Goal: Complete application form: Complete application form

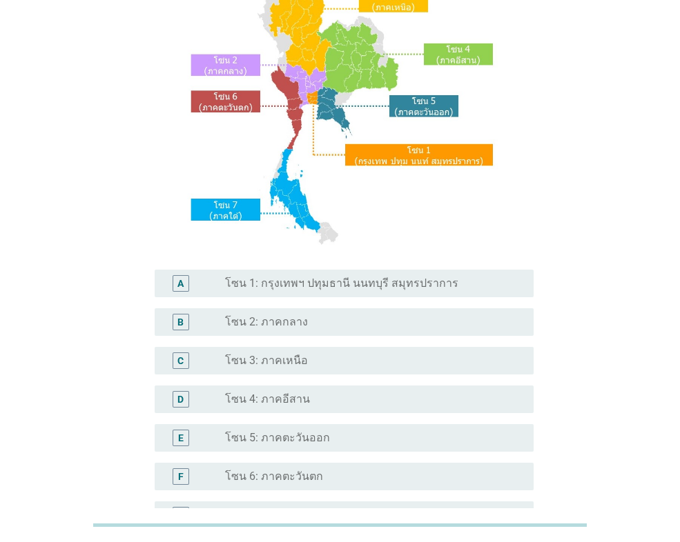
scroll to position [138, 0]
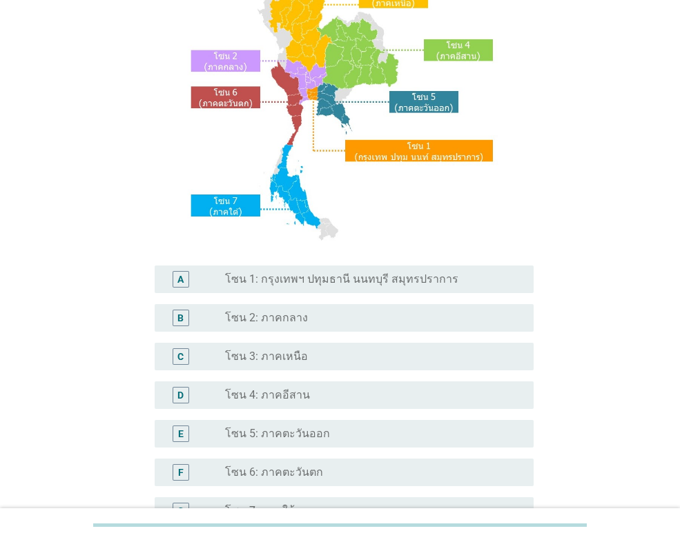
click at [300, 358] on label "โซน 3: ภาคเหนือ" at bounding box center [266, 357] width 83 height 14
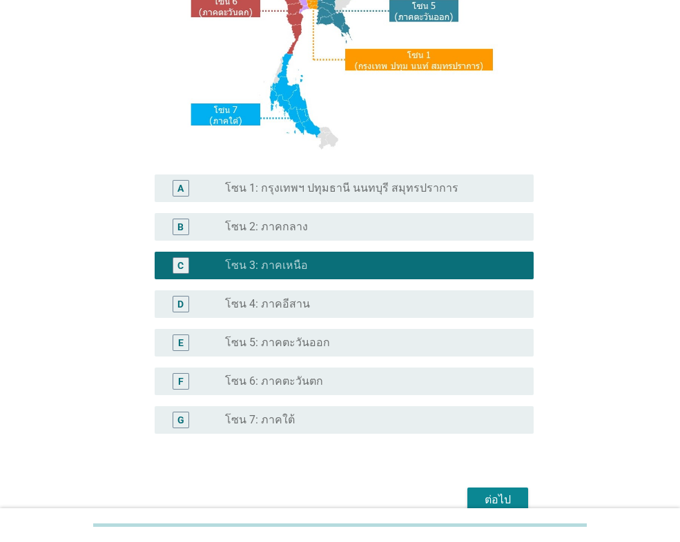
scroll to position [299, 0]
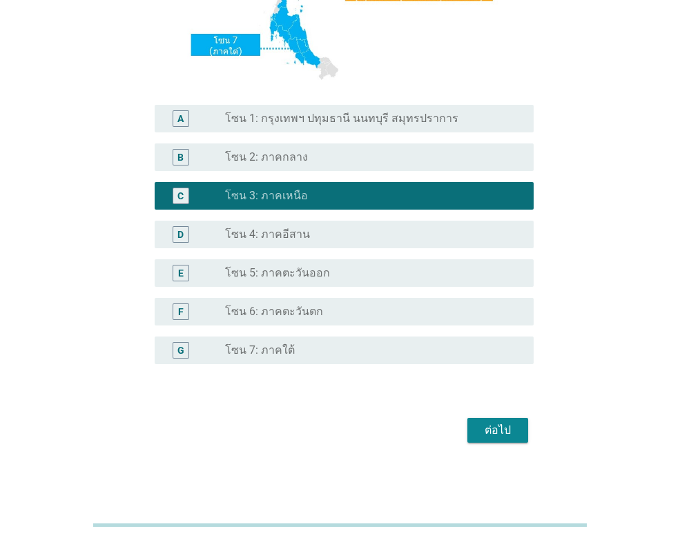
click at [489, 435] on div "ต่อไป" at bounding box center [497, 430] width 39 height 17
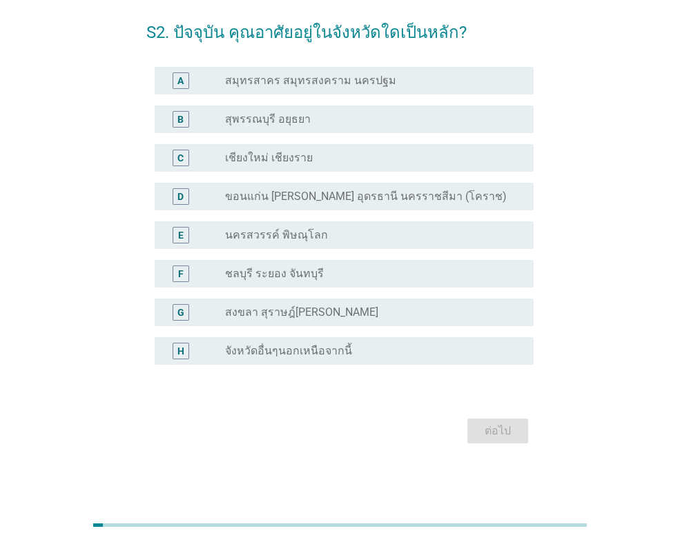
scroll to position [0, 0]
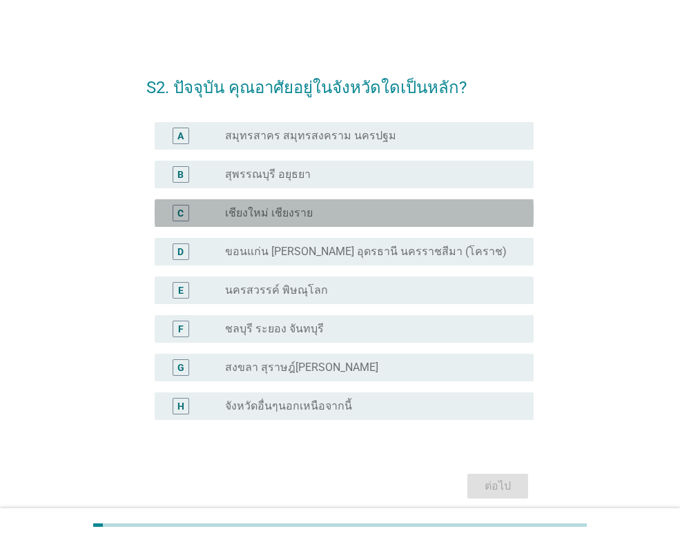
click at [280, 217] on label "เชียงใหม่ เชียงราย" at bounding box center [269, 213] width 88 height 14
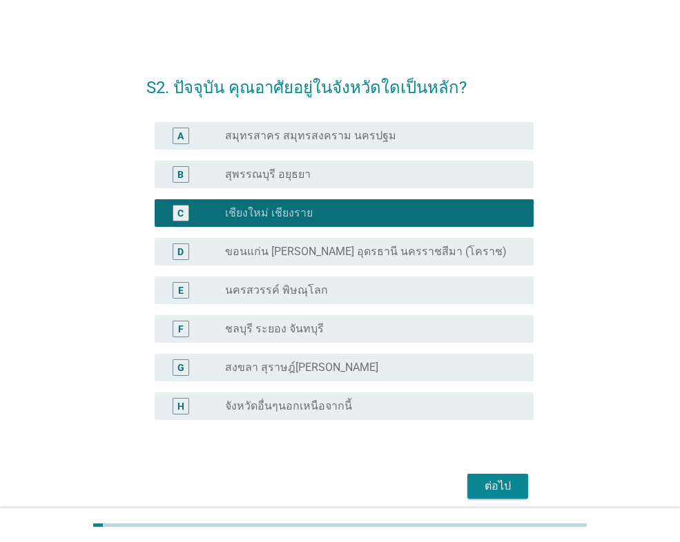
click at [480, 483] on div "ต่อไป" at bounding box center [497, 486] width 39 height 17
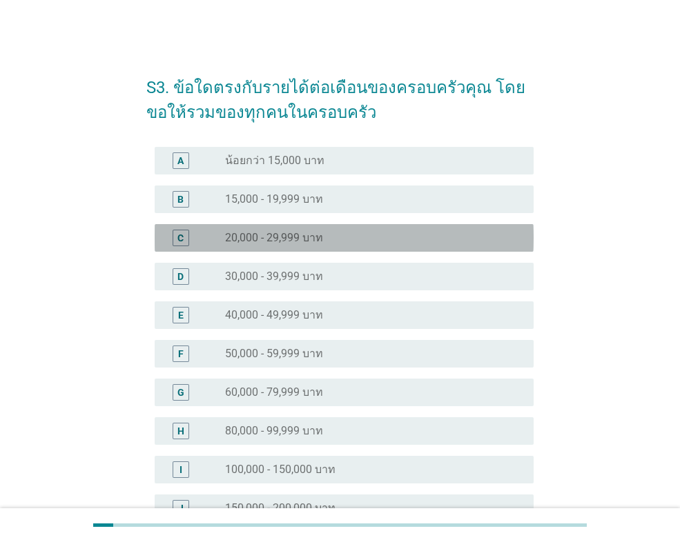
click at [274, 245] on div "radio_button_unchecked 20,000 - 29,999 บาท" at bounding box center [373, 238] width 297 height 17
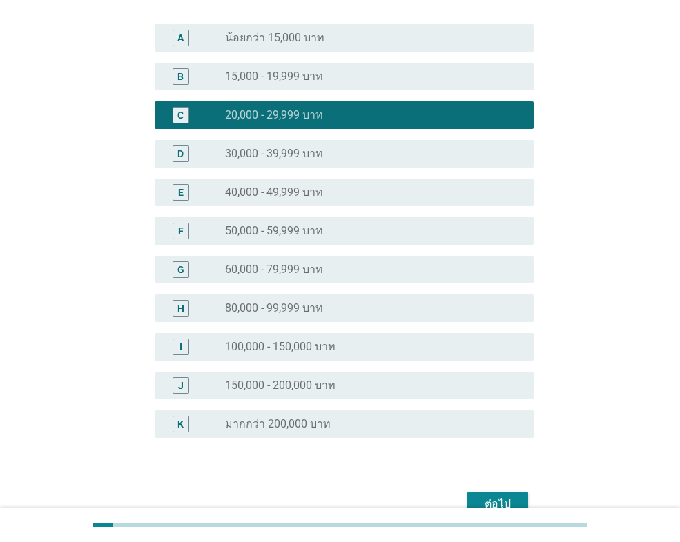
scroll to position [196, 0]
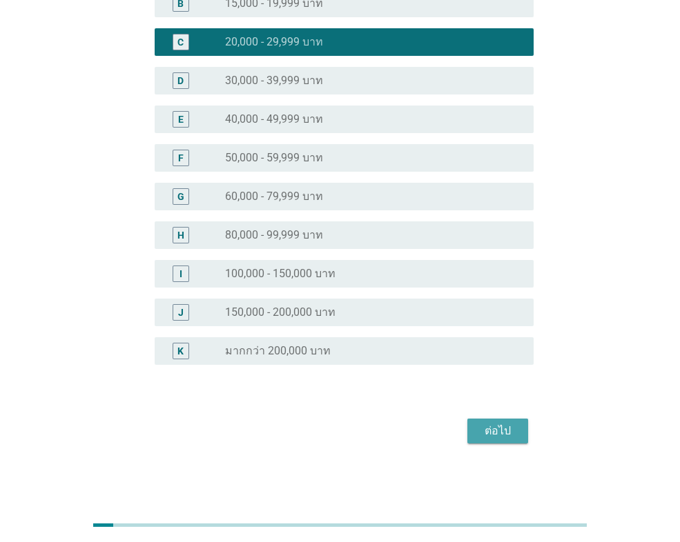
click at [520, 430] on button "ต่อไป" at bounding box center [497, 431] width 61 height 25
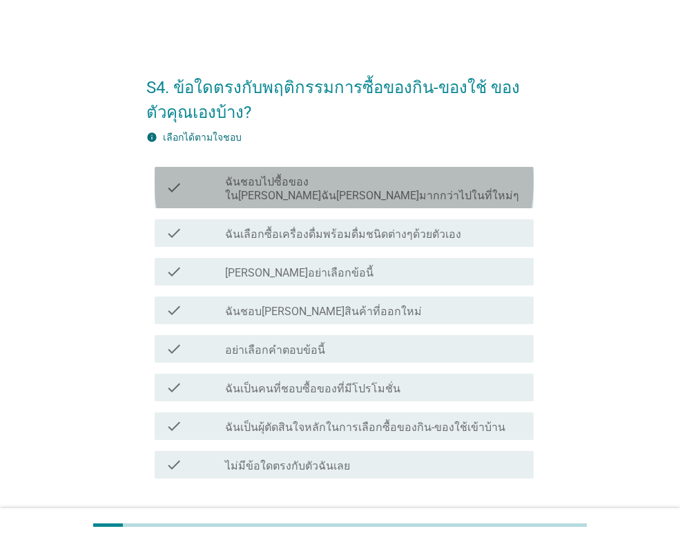
click at [315, 187] on label "ฉันชอบไปซื้อของใน[PERSON_NAME]ฉัน[PERSON_NAME]มากกว่าไปในที่ใหม่ๆ" at bounding box center [373, 189] width 297 height 28
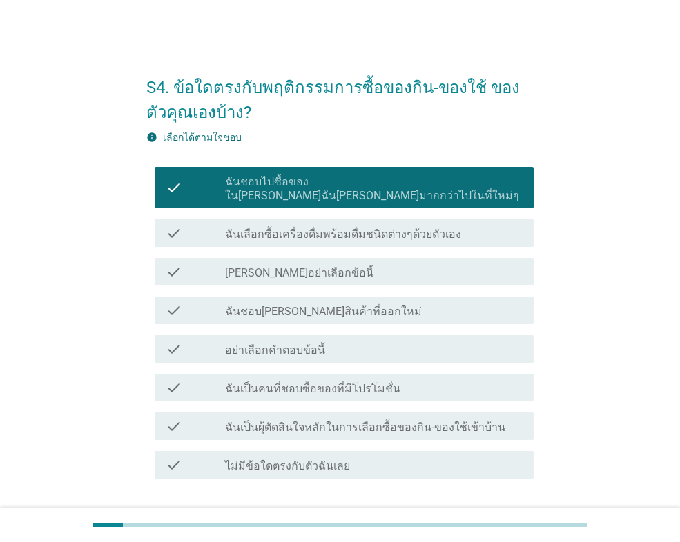
click at [291, 228] on label "ฉันเลือกซื้อเครื่องดื่มพร้อมดื่มชนิดต่างๆด้วยตัวเอง" at bounding box center [343, 235] width 236 height 14
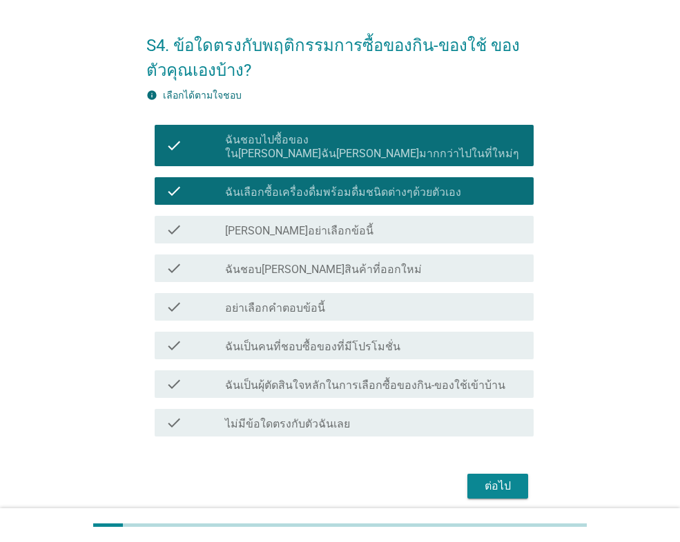
scroll to position [84, 0]
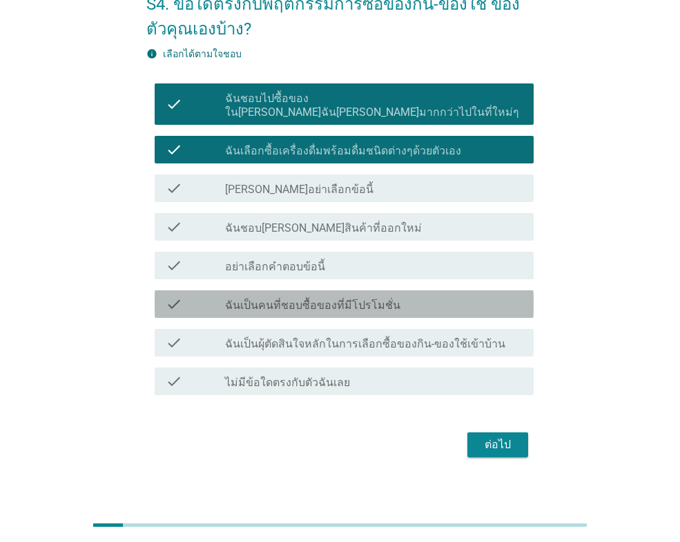
click at [297, 302] on div "check check_box_outline_blank ฉันเป็นคนที่ชอบซื้อของที่มีโปรโมชั่น" at bounding box center [344, 305] width 379 height 28
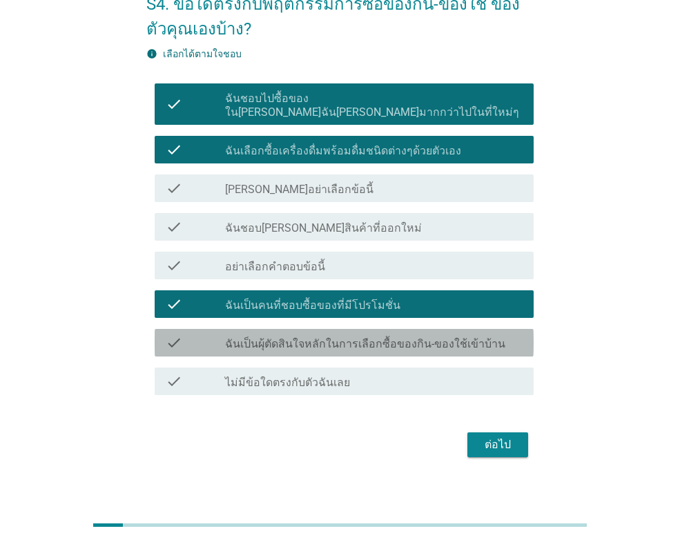
click at [368, 338] on div "check check_box_outline_blank ฉันเป็นผุ้ตัดสินใจหลักในการเลือกซื้อของกิน-ของใช้…" at bounding box center [344, 343] width 379 height 28
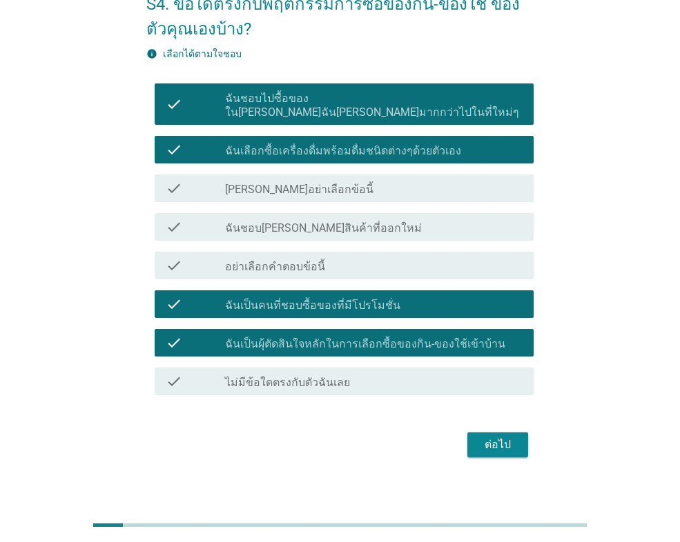
click at [498, 437] on div "ต่อไป" at bounding box center [497, 445] width 39 height 17
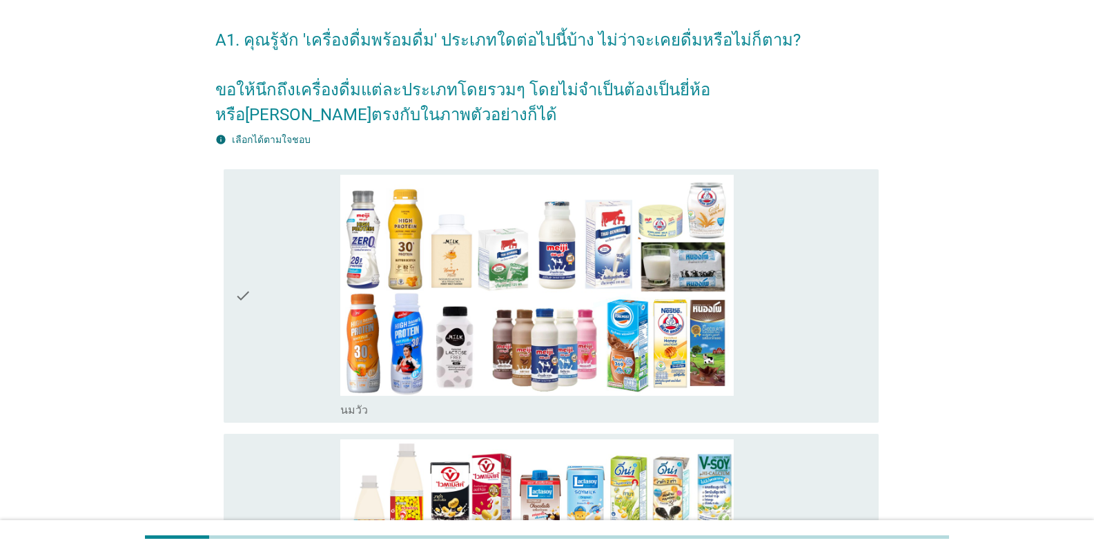
scroll to position [69, 0]
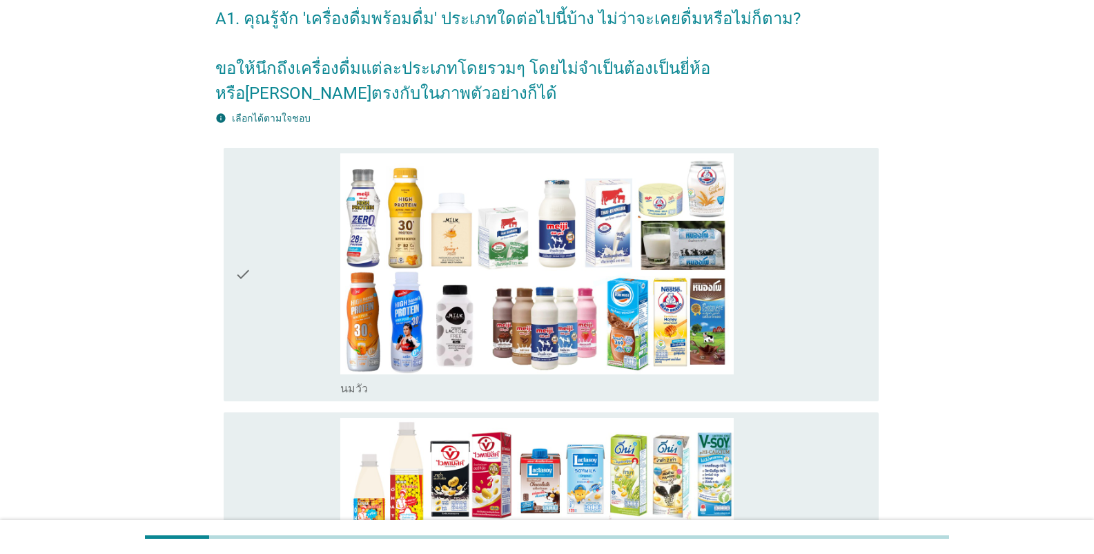
click at [244, 219] on icon "check" at bounding box center [243, 274] width 17 height 243
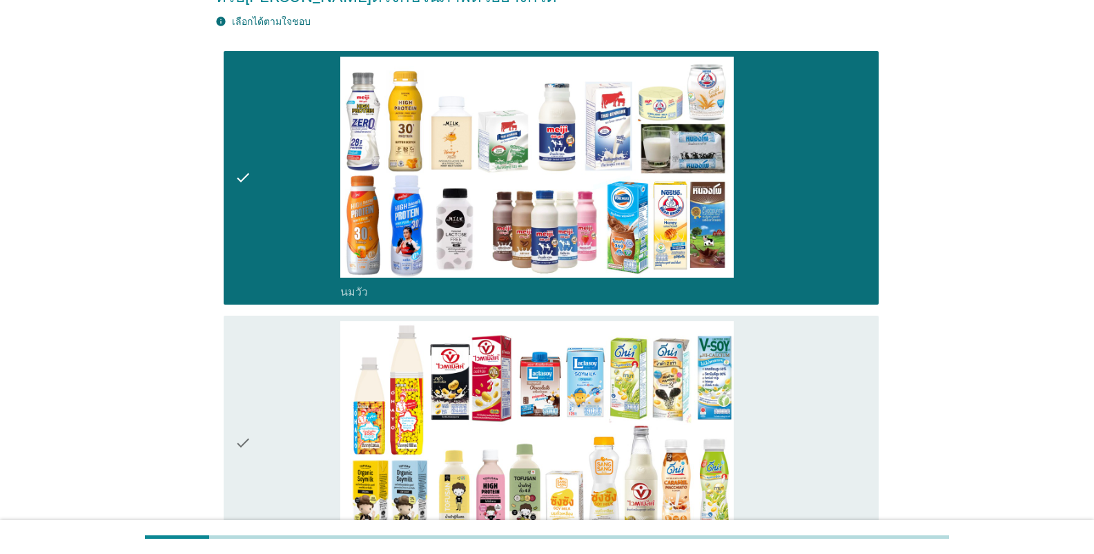
scroll to position [345, 0]
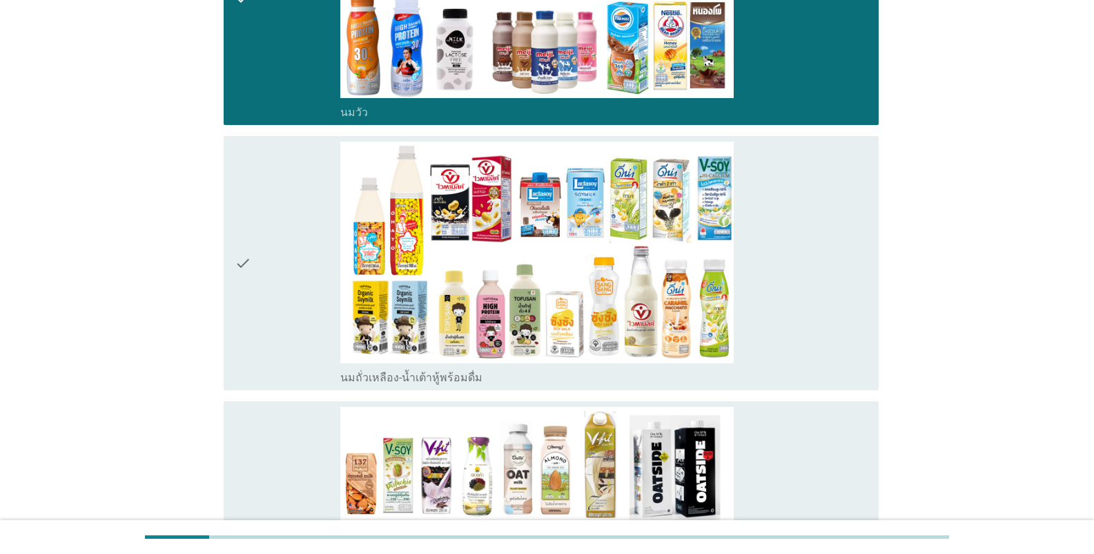
click at [242, 228] on icon "check" at bounding box center [243, 262] width 17 height 243
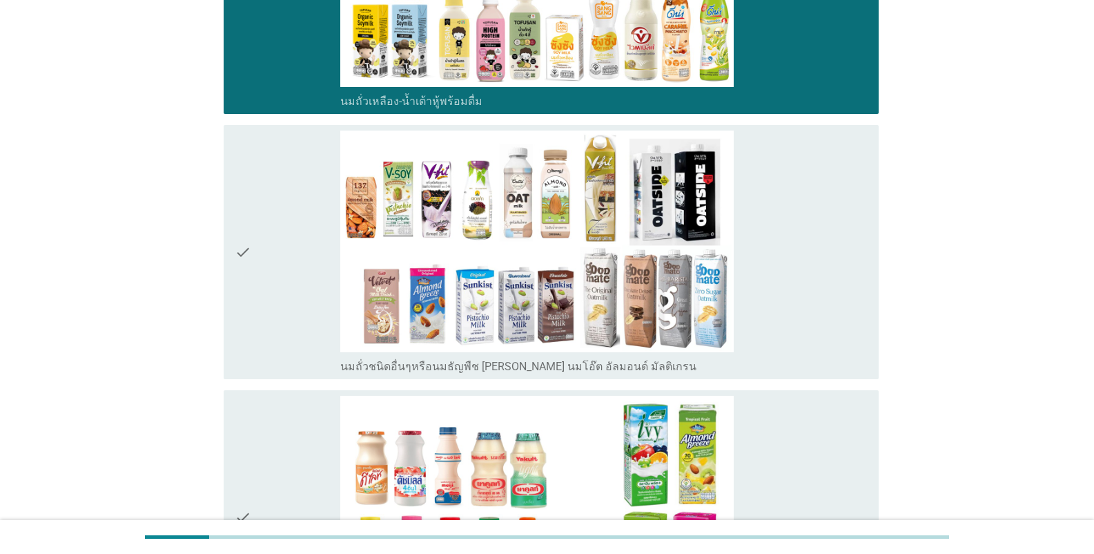
click at [239, 226] on icon "check" at bounding box center [243, 251] width 17 height 243
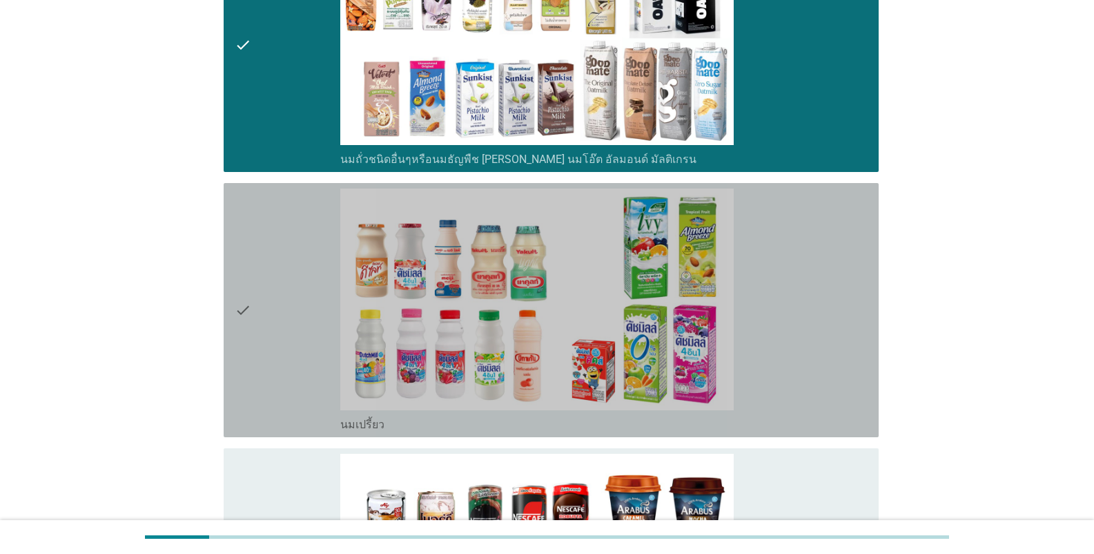
click at [239, 228] on icon "check" at bounding box center [243, 309] width 17 height 243
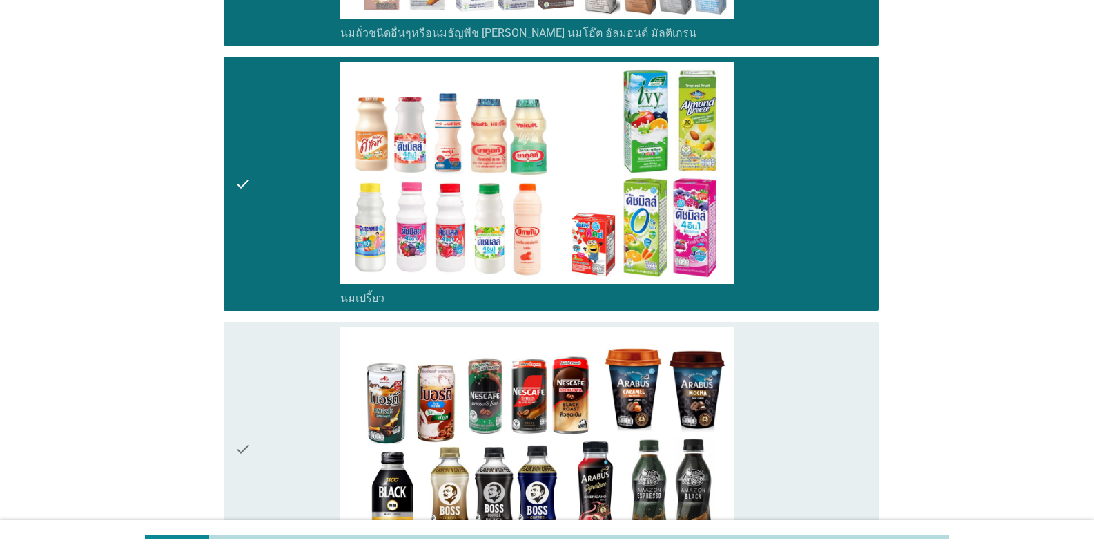
scroll to position [1104, 0]
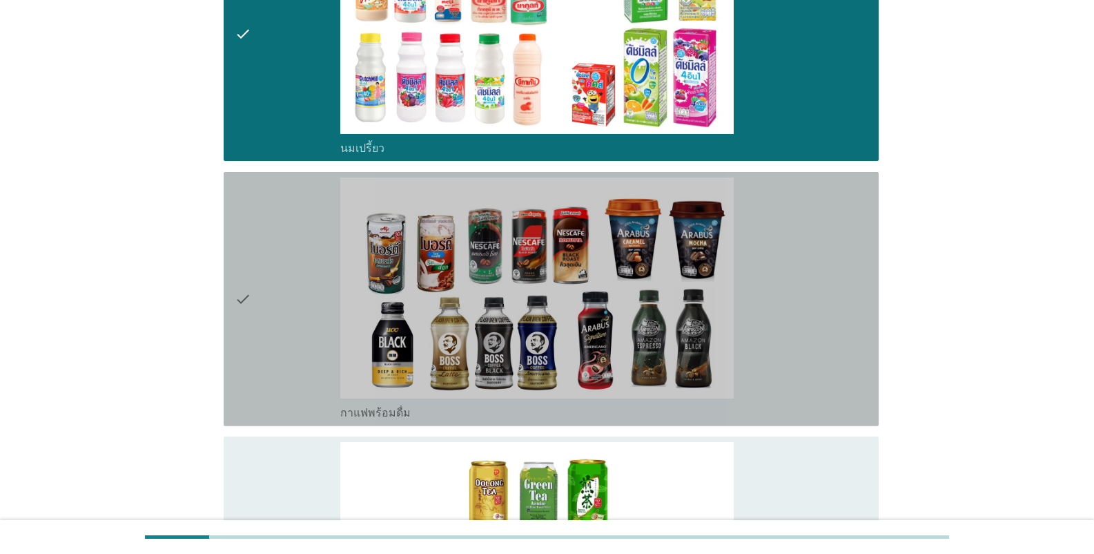
click at [239, 228] on icon "check" at bounding box center [243, 298] width 17 height 243
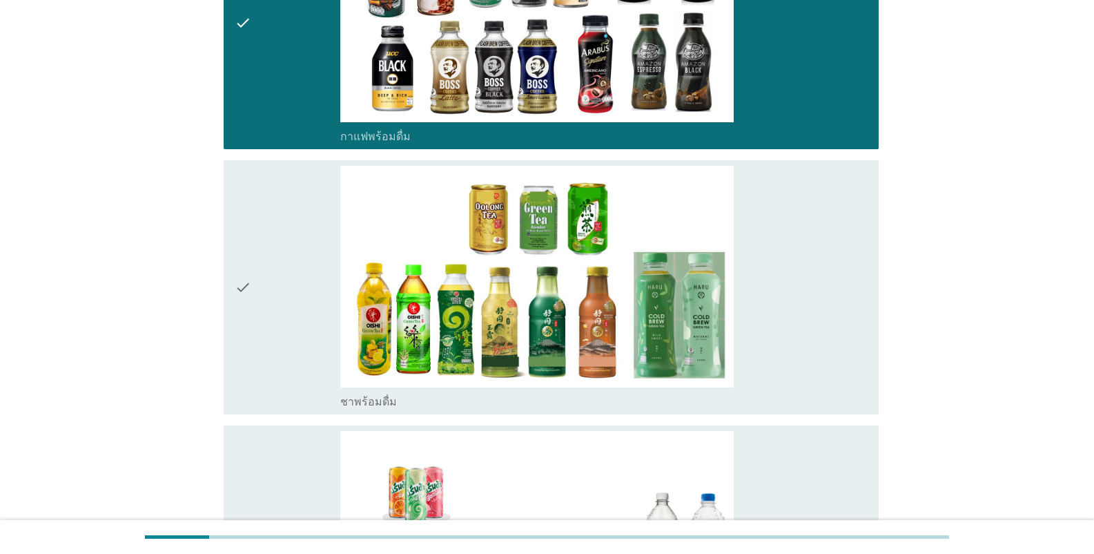
click at [239, 227] on icon "check" at bounding box center [243, 287] width 17 height 243
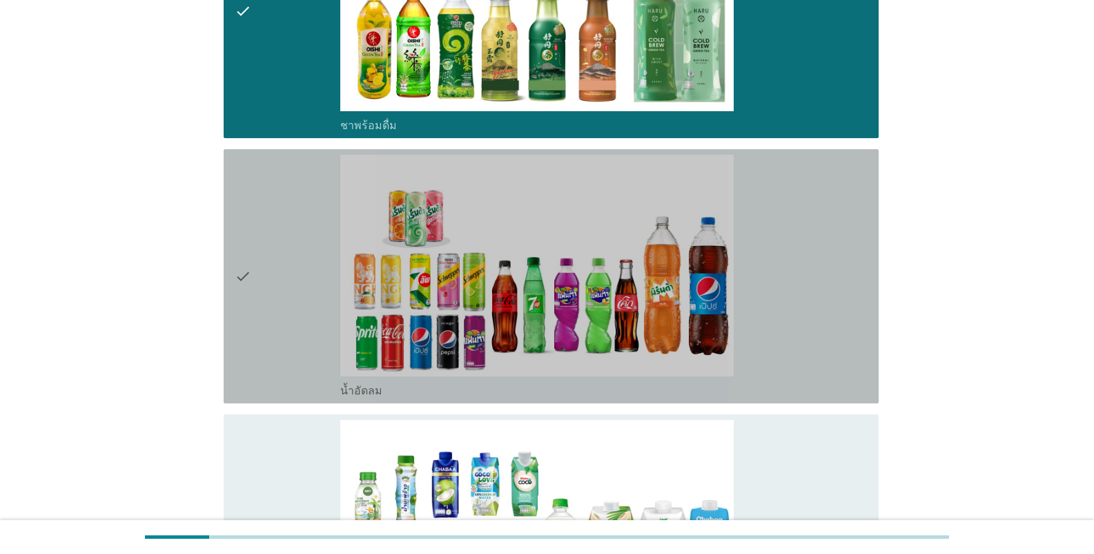
click at [239, 226] on icon "check" at bounding box center [243, 276] width 17 height 243
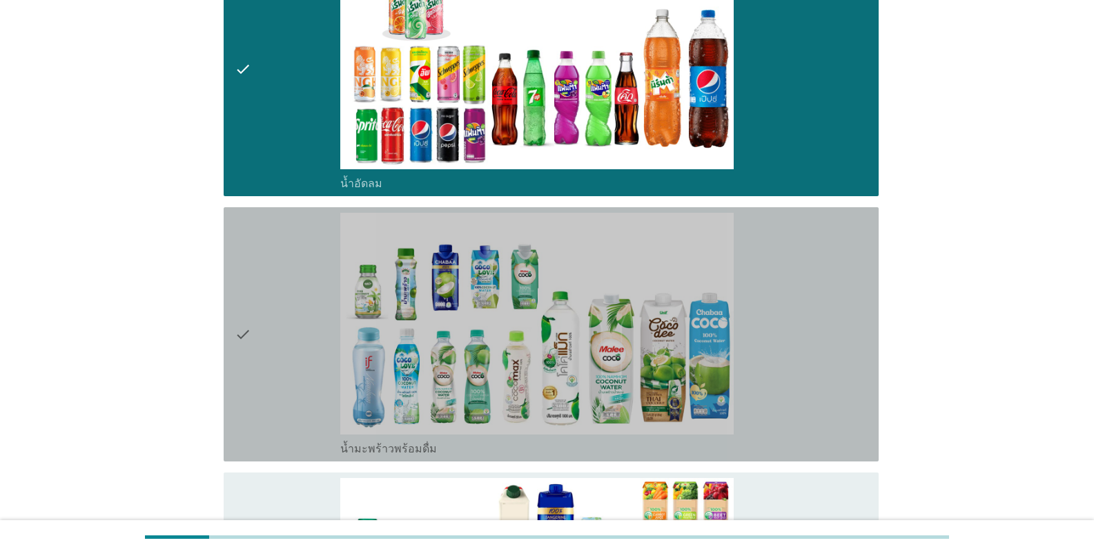
click at [239, 226] on icon "check" at bounding box center [243, 334] width 17 height 243
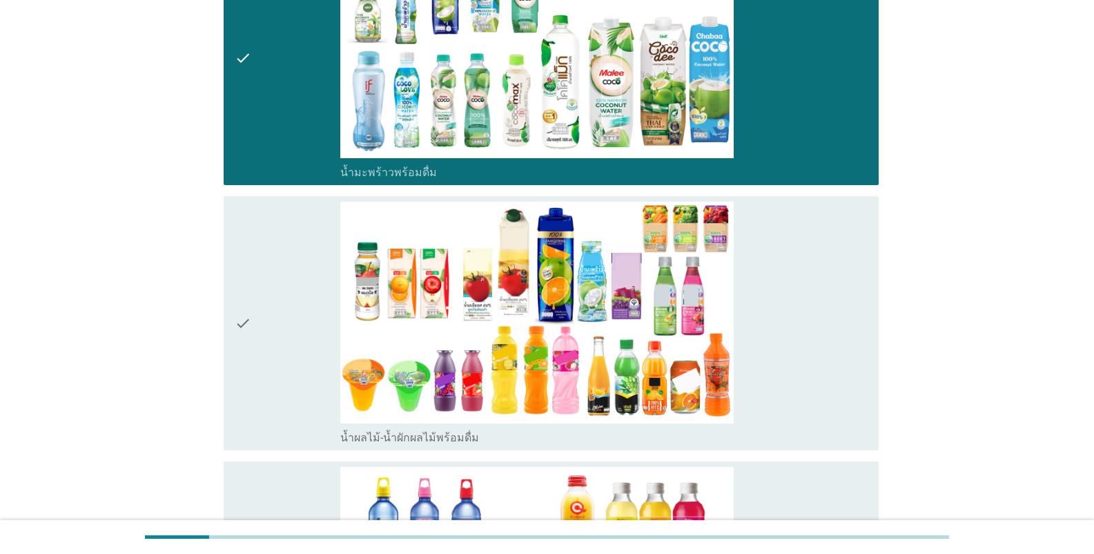
click at [239, 226] on icon "check" at bounding box center [243, 323] width 17 height 243
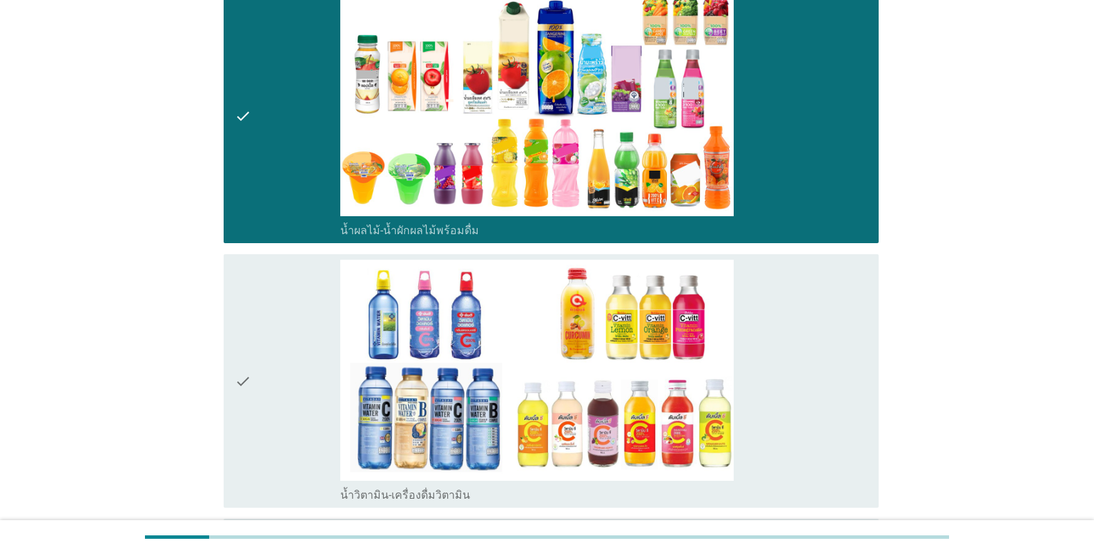
click at [250, 261] on icon "check" at bounding box center [243, 381] width 17 height 243
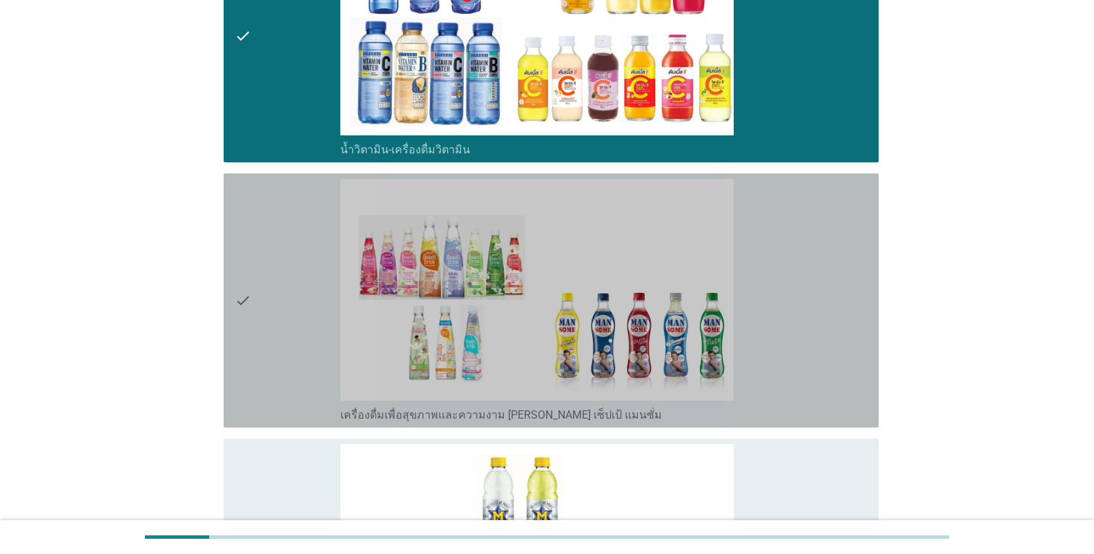
click at [250, 260] on icon "check" at bounding box center [243, 300] width 17 height 243
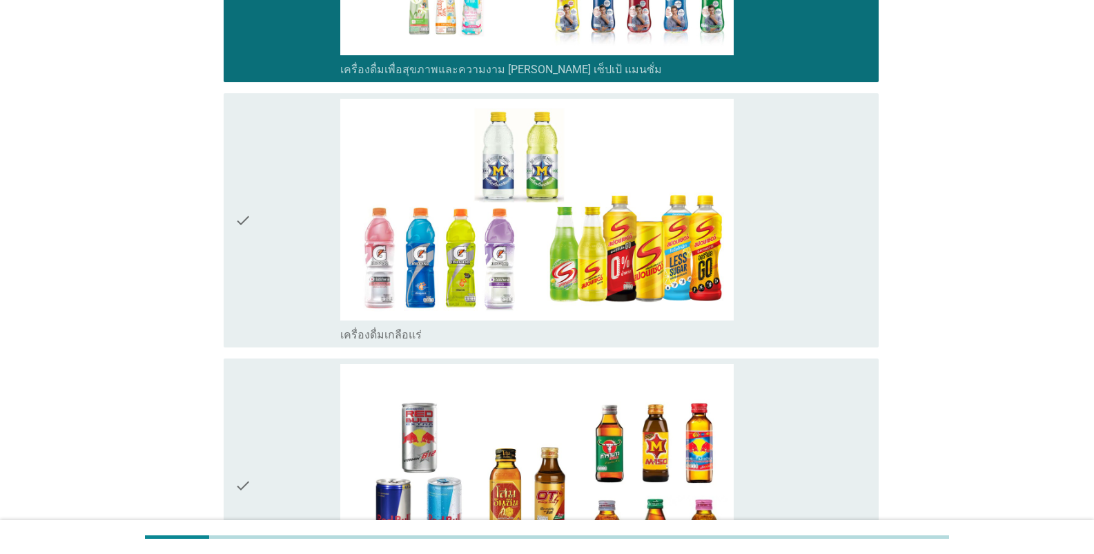
click at [246, 252] on icon "check" at bounding box center [243, 220] width 17 height 243
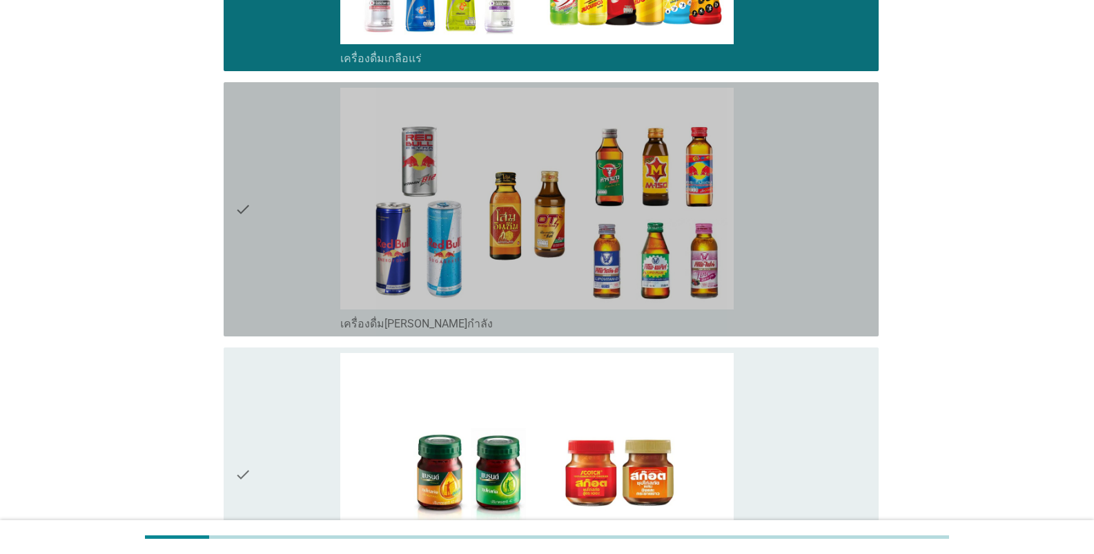
click at [246, 252] on icon "check" at bounding box center [243, 209] width 17 height 243
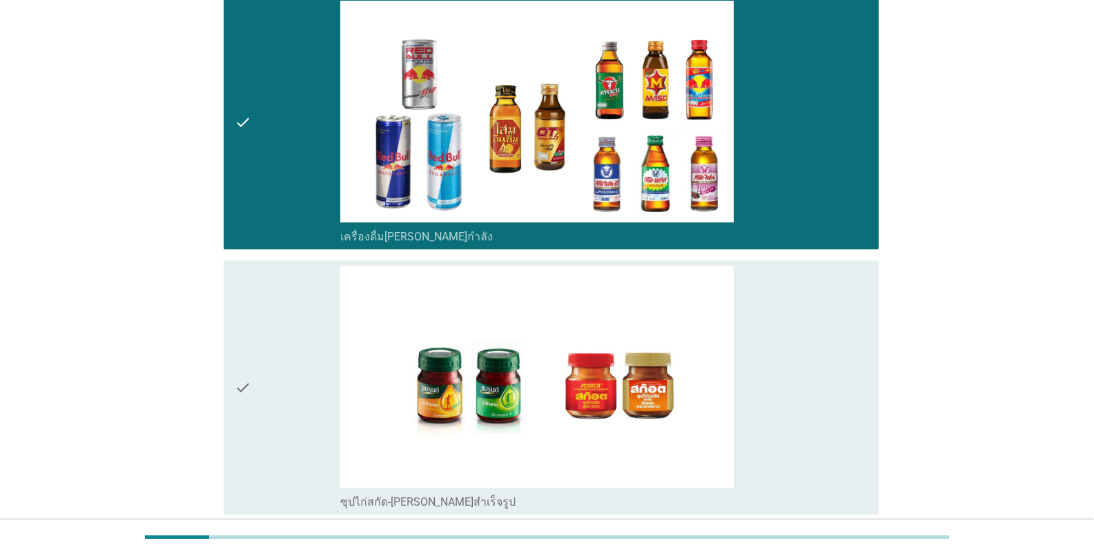
scroll to position [3520, 0]
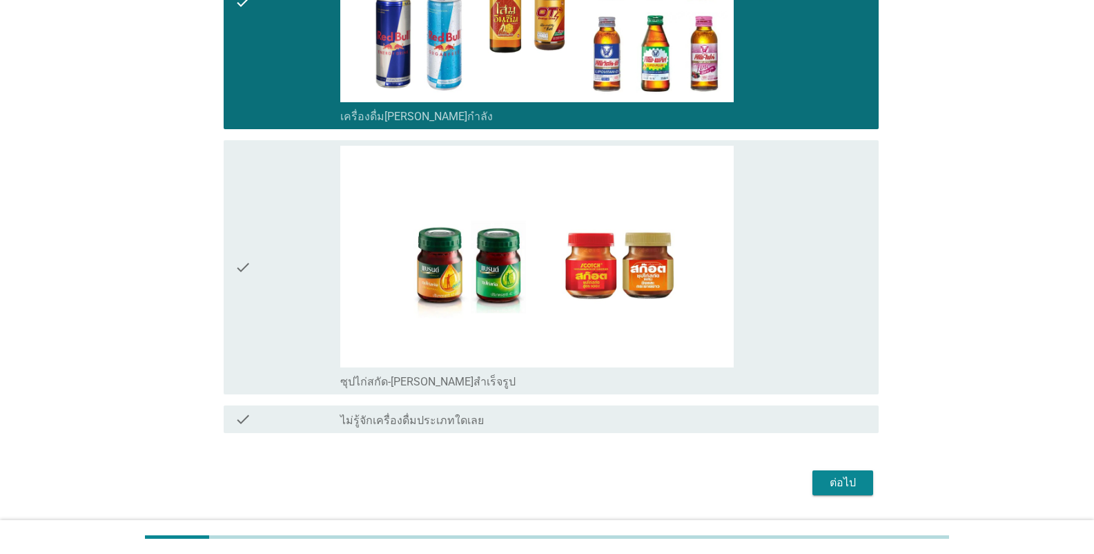
click at [246, 252] on icon "check" at bounding box center [243, 267] width 17 height 243
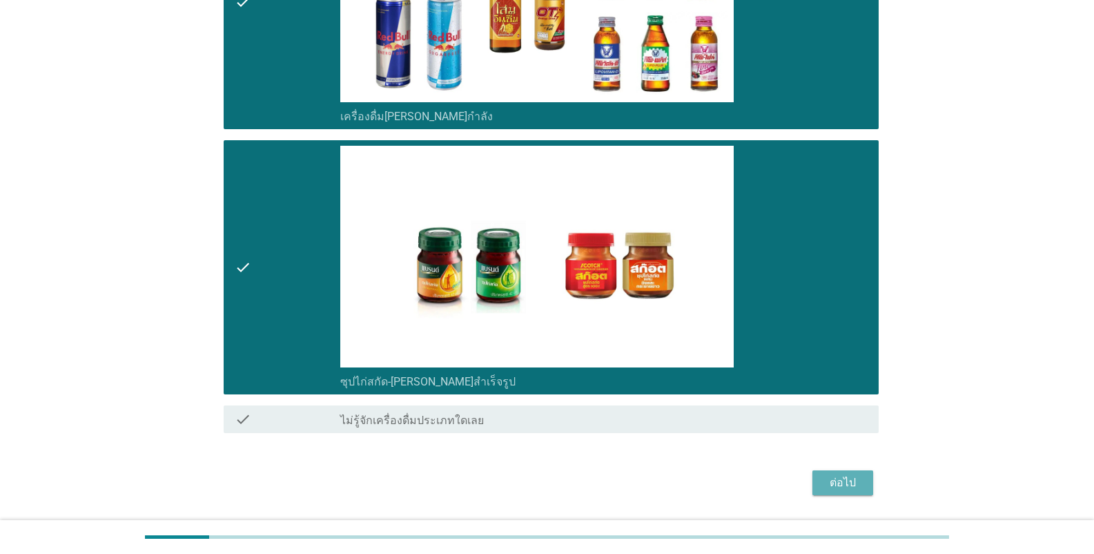
click at [679, 491] on button "ต่อไป" at bounding box center [842, 482] width 61 height 25
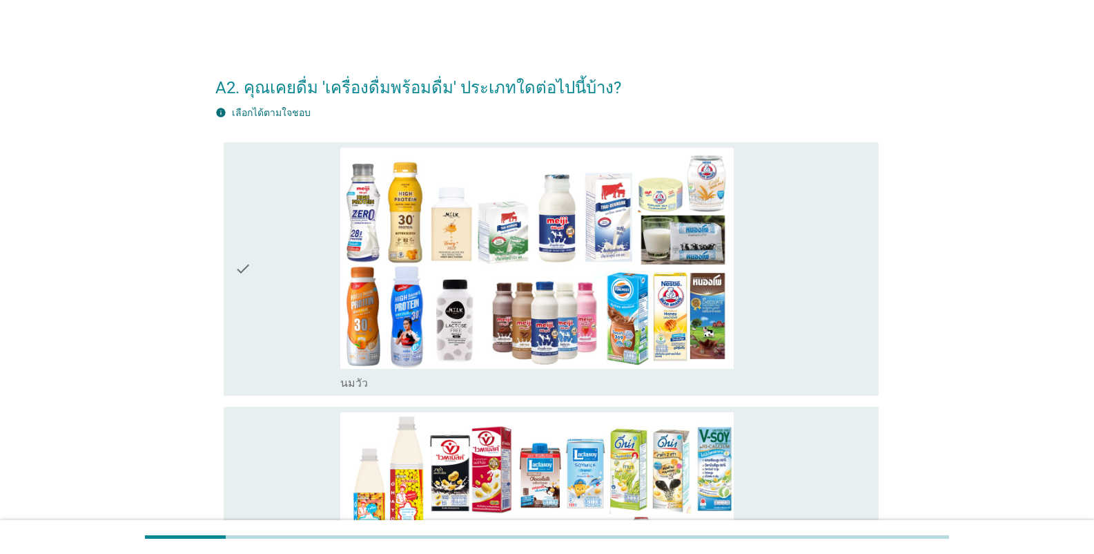
click at [286, 187] on div "check" at bounding box center [288, 269] width 106 height 243
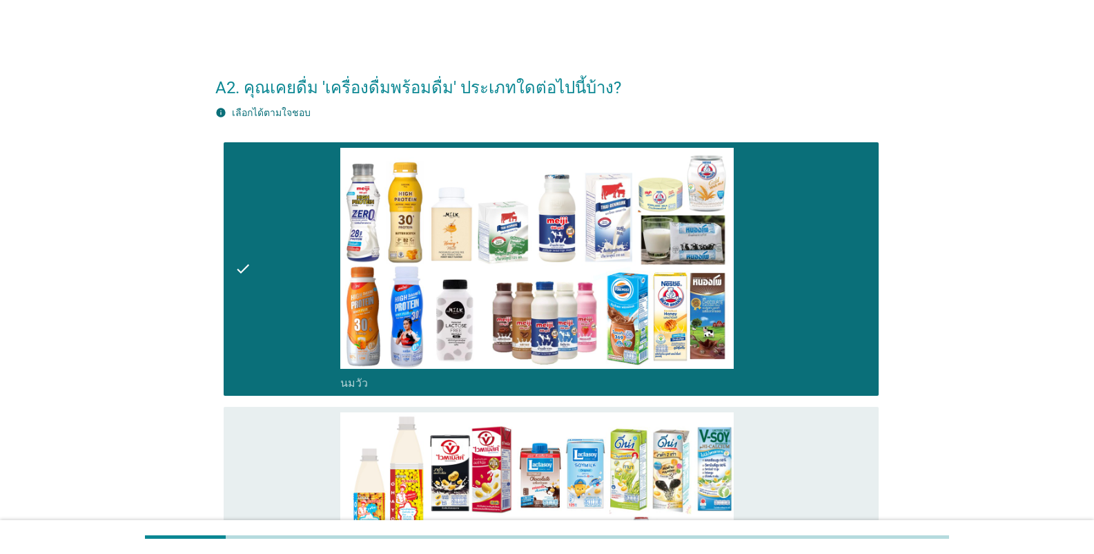
scroll to position [276, 0]
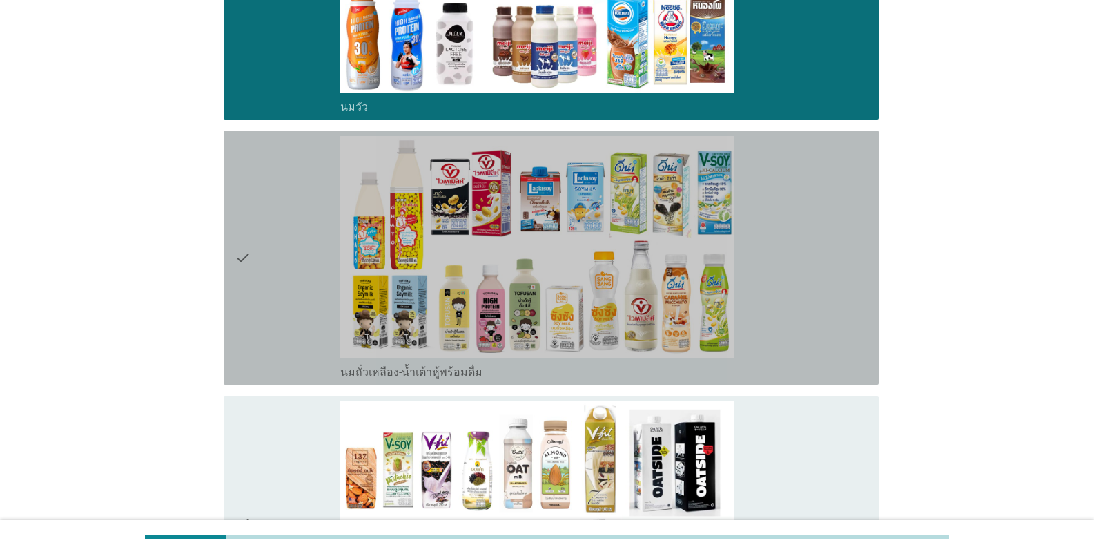
click at [242, 195] on icon "check" at bounding box center [243, 257] width 17 height 243
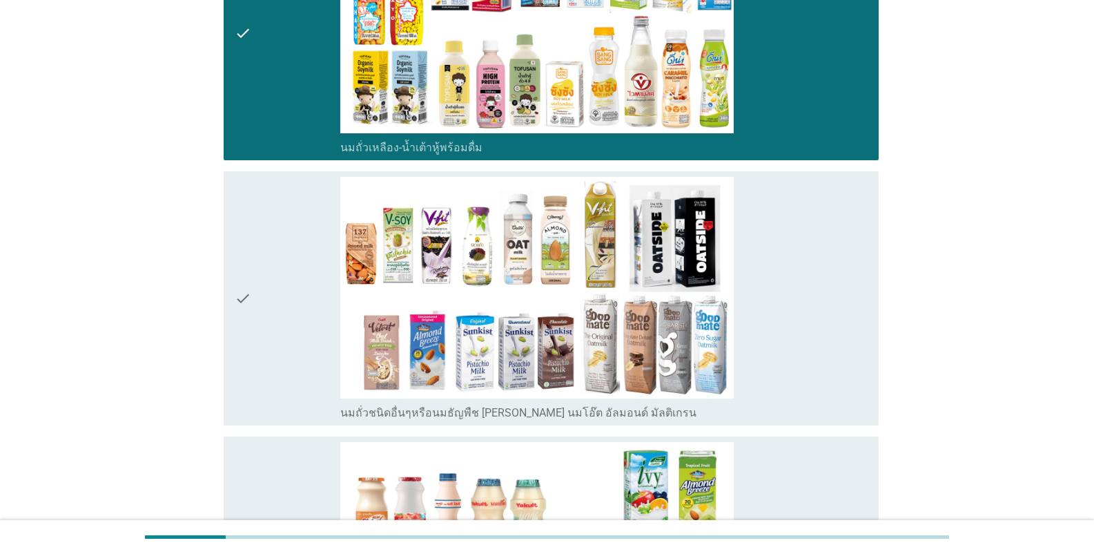
scroll to position [552, 0]
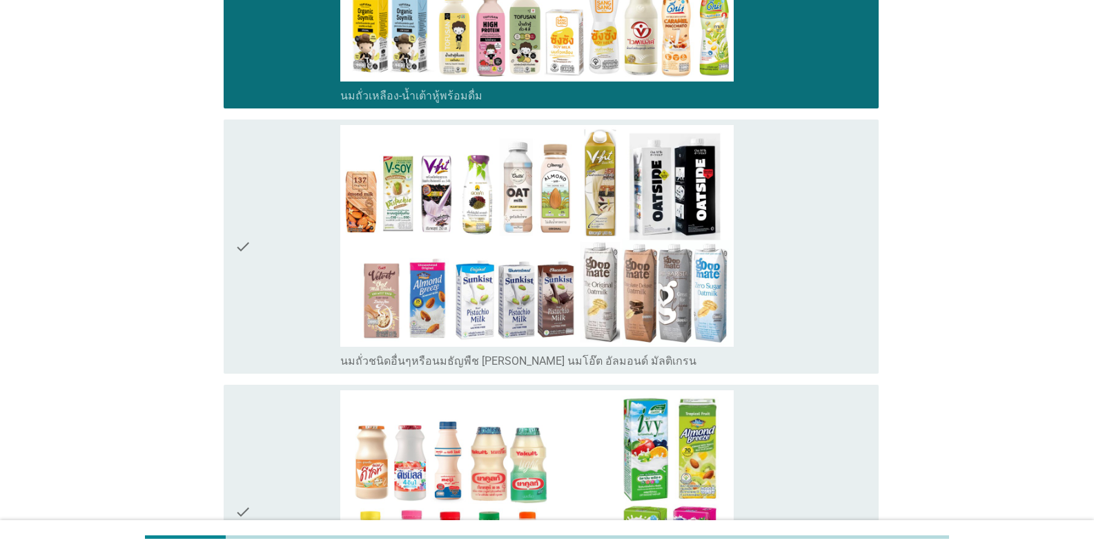
click at [241, 194] on icon "check" at bounding box center [243, 246] width 17 height 243
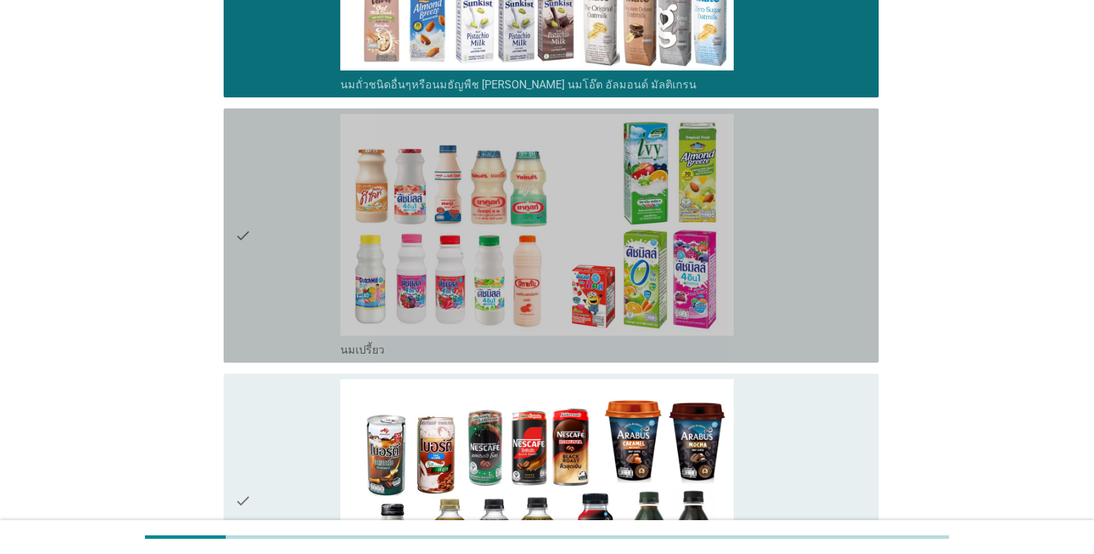
click at [239, 204] on icon "check" at bounding box center [243, 235] width 17 height 243
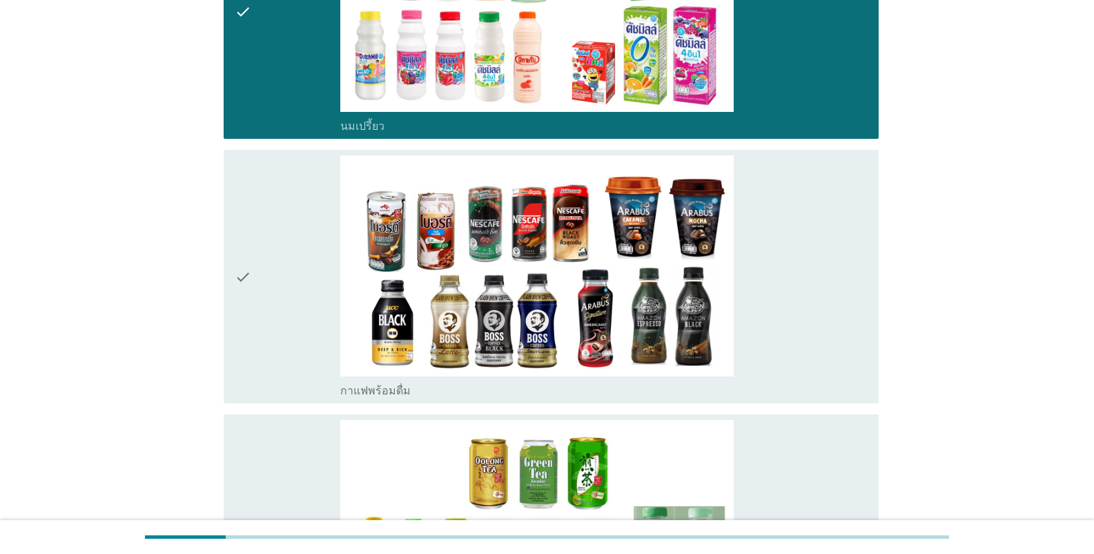
scroll to position [1104, 0]
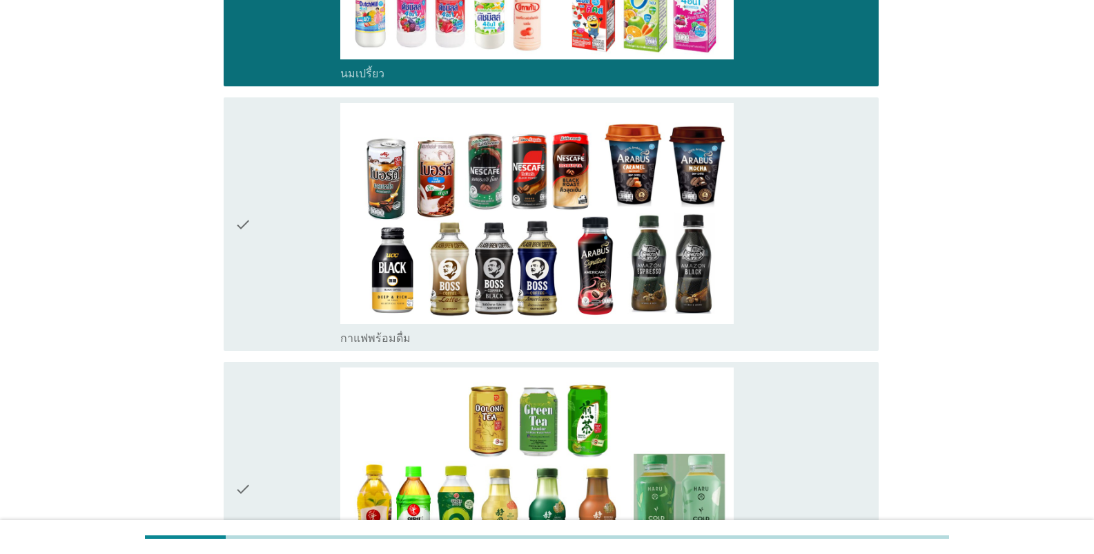
click at [233, 206] on div "check check_box_outline_blank กาแฟพร้อมดื่ม" at bounding box center [551, 224] width 655 height 254
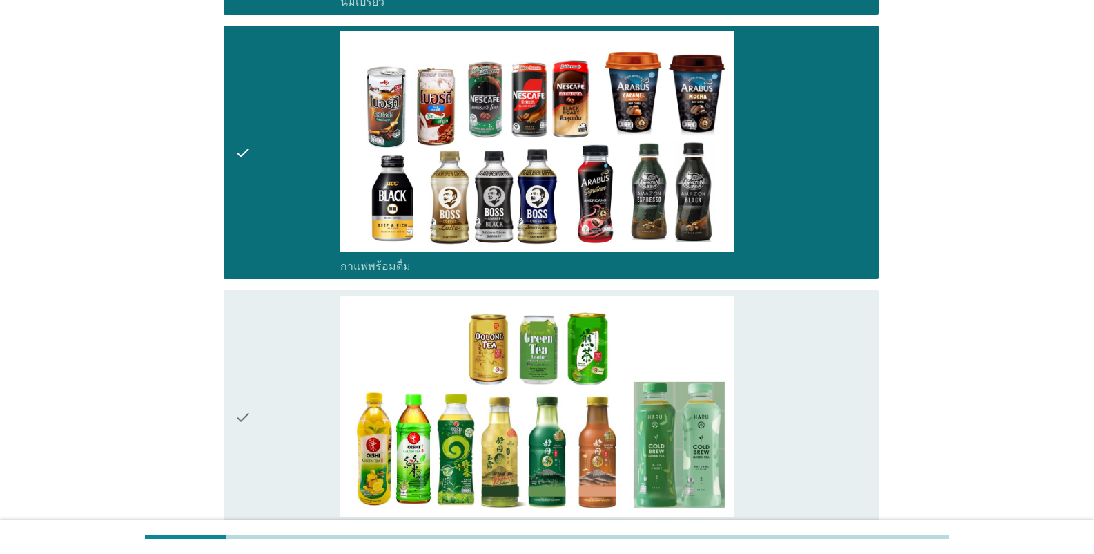
scroll to position [1242, 0]
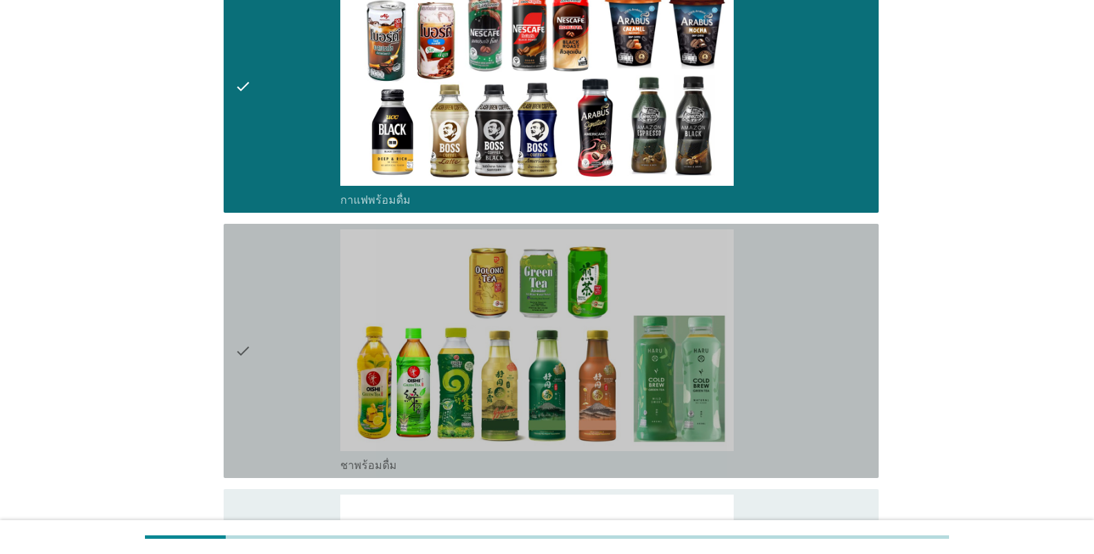
click at [244, 263] on icon "check" at bounding box center [243, 350] width 17 height 243
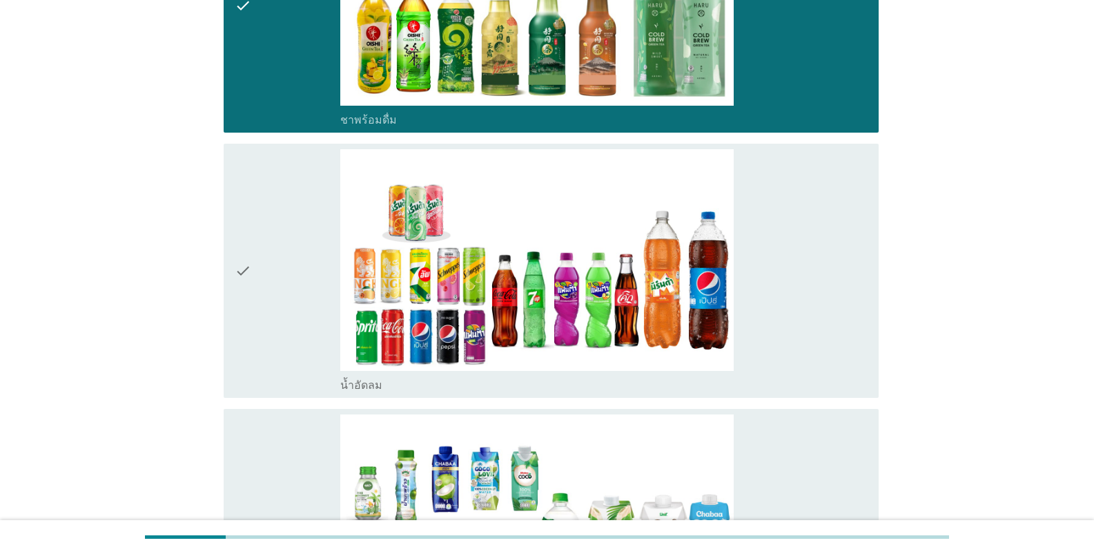
click at [242, 263] on icon "check" at bounding box center [243, 270] width 17 height 243
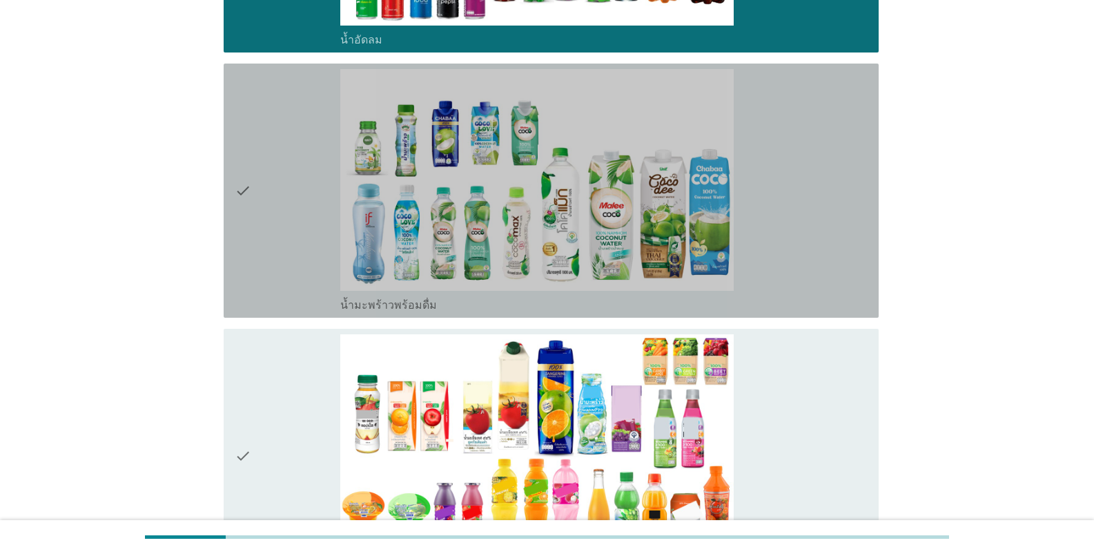
click at [235, 237] on icon "check" at bounding box center [243, 190] width 17 height 243
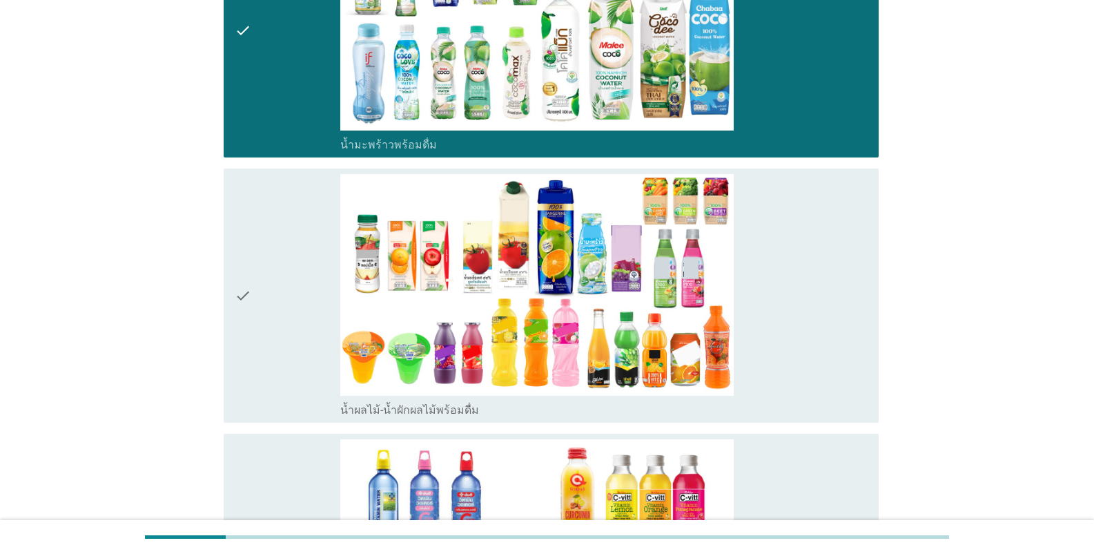
scroll to position [2209, 0]
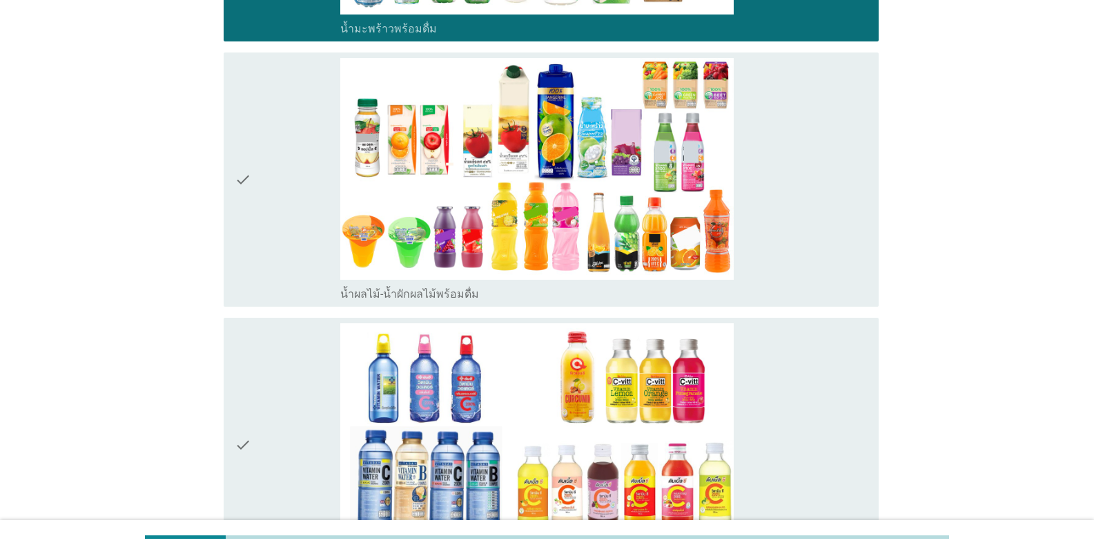
click at [237, 235] on icon "check" at bounding box center [243, 179] width 17 height 243
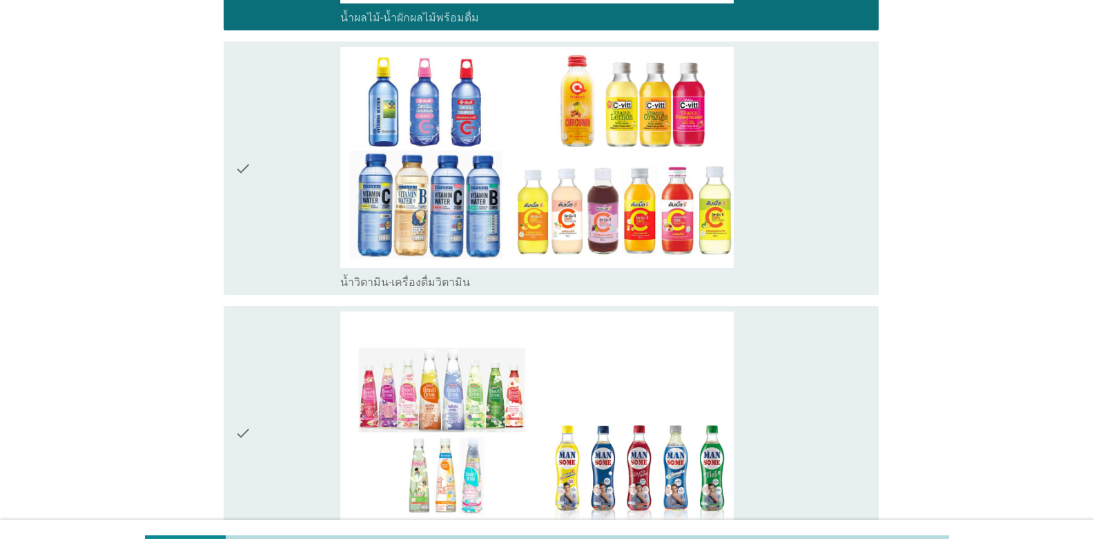
click at [236, 242] on icon "check" at bounding box center [243, 168] width 17 height 243
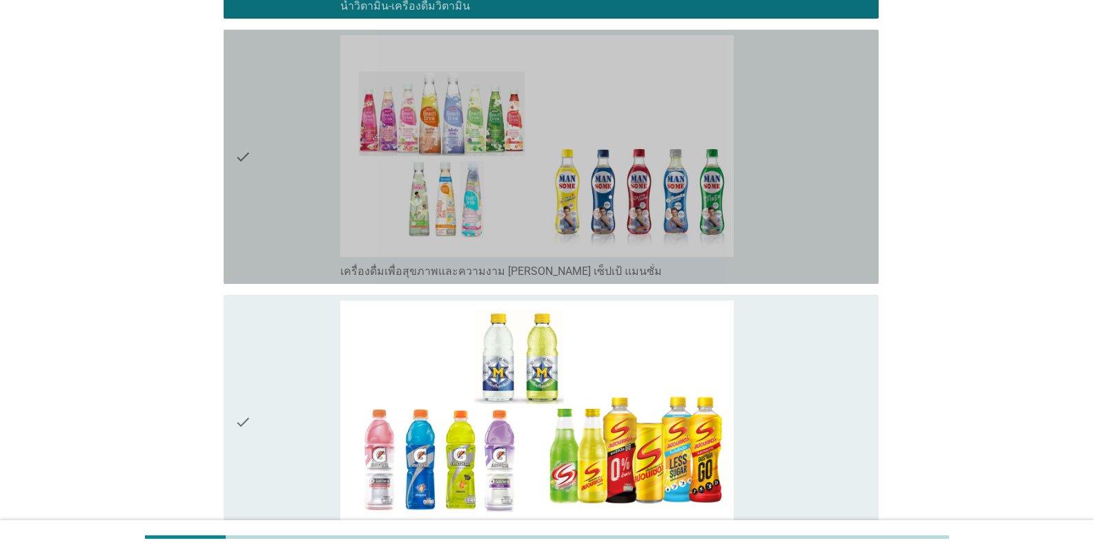
click at [235, 244] on icon "check" at bounding box center [243, 156] width 17 height 243
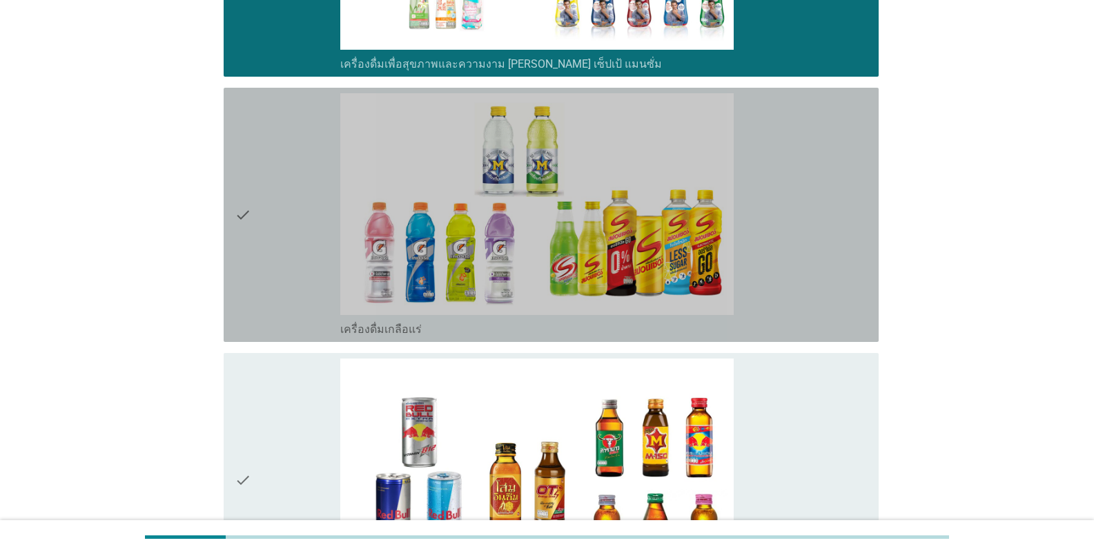
click at [236, 245] on icon "check" at bounding box center [243, 214] width 17 height 243
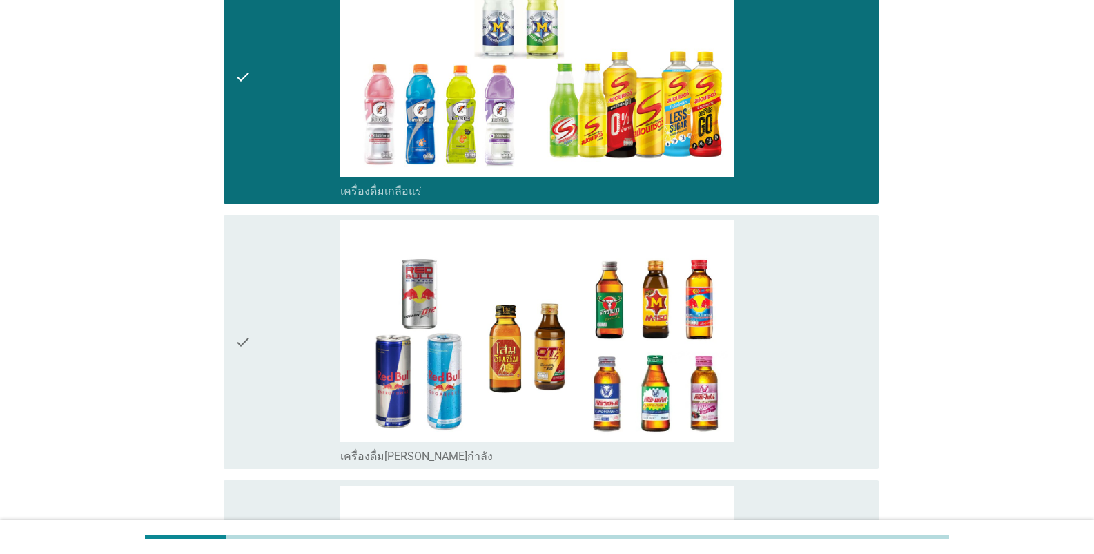
click at [239, 252] on icon "check" at bounding box center [243, 341] width 17 height 243
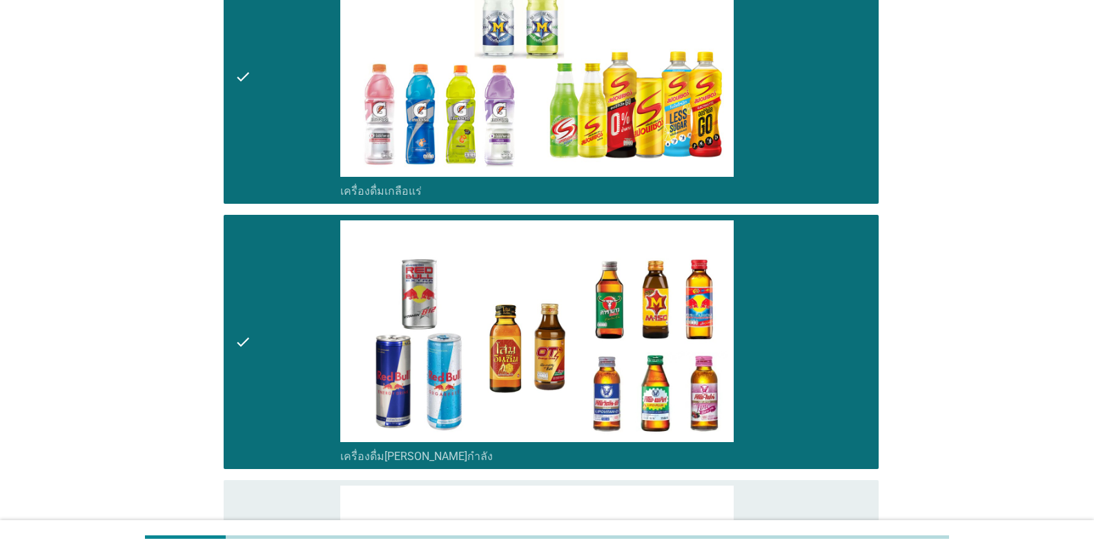
scroll to position [3313, 0]
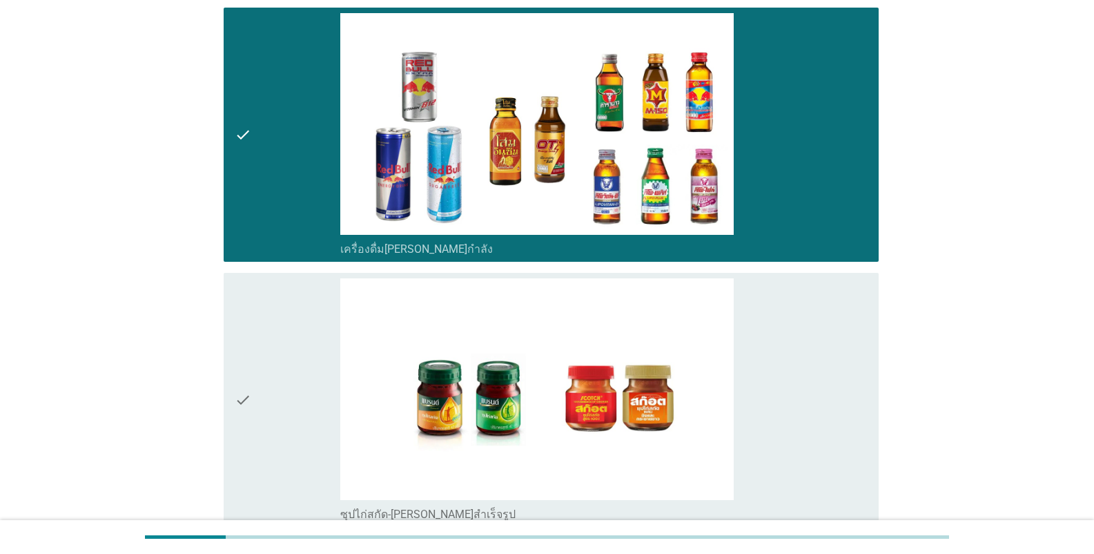
click at [253, 286] on div "check" at bounding box center [288, 399] width 106 height 243
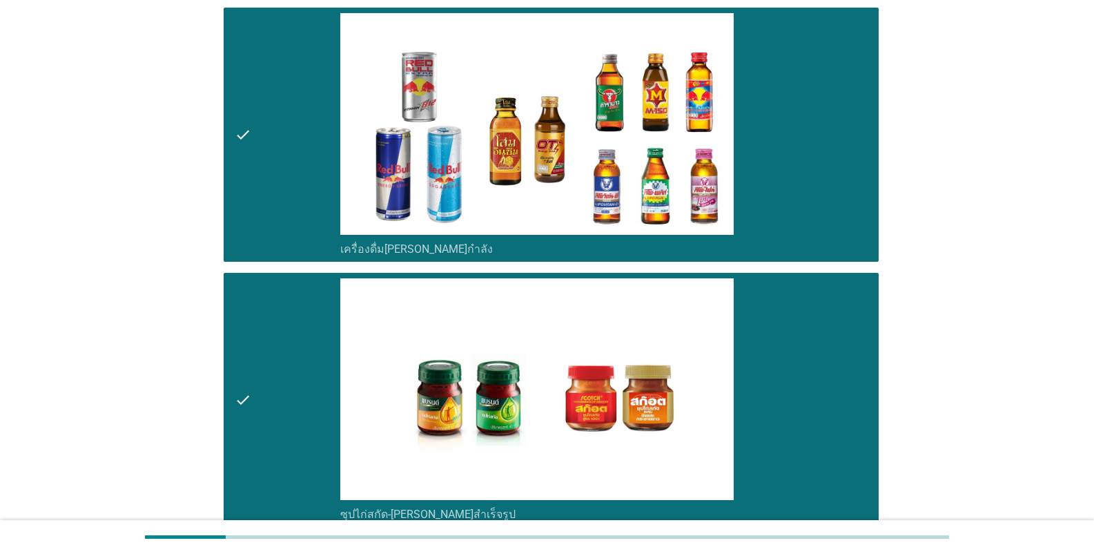
scroll to position [3485, 0]
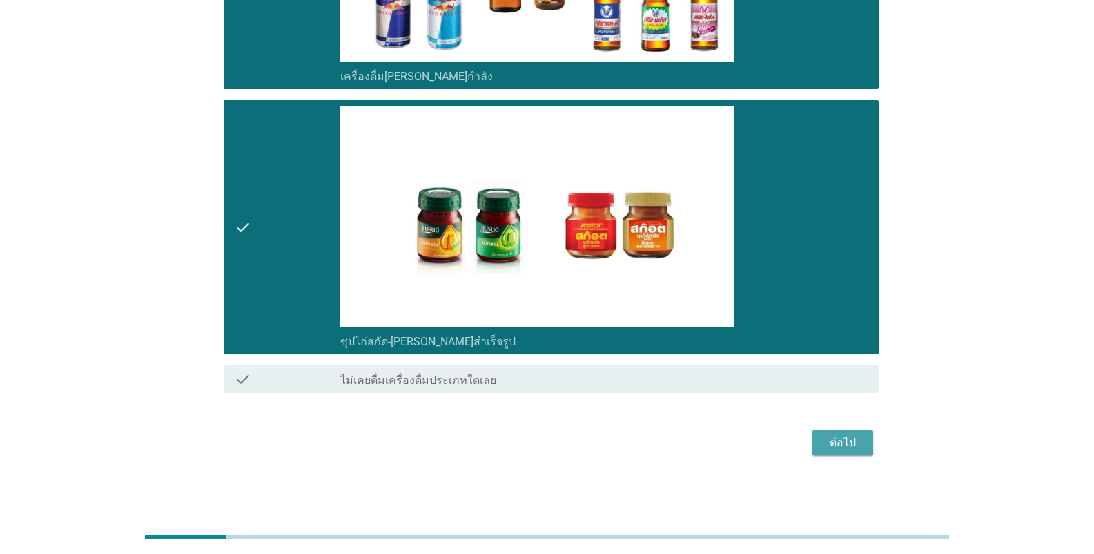
click at [679, 442] on div "ต่อไป" at bounding box center [842, 442] width 39 height 17
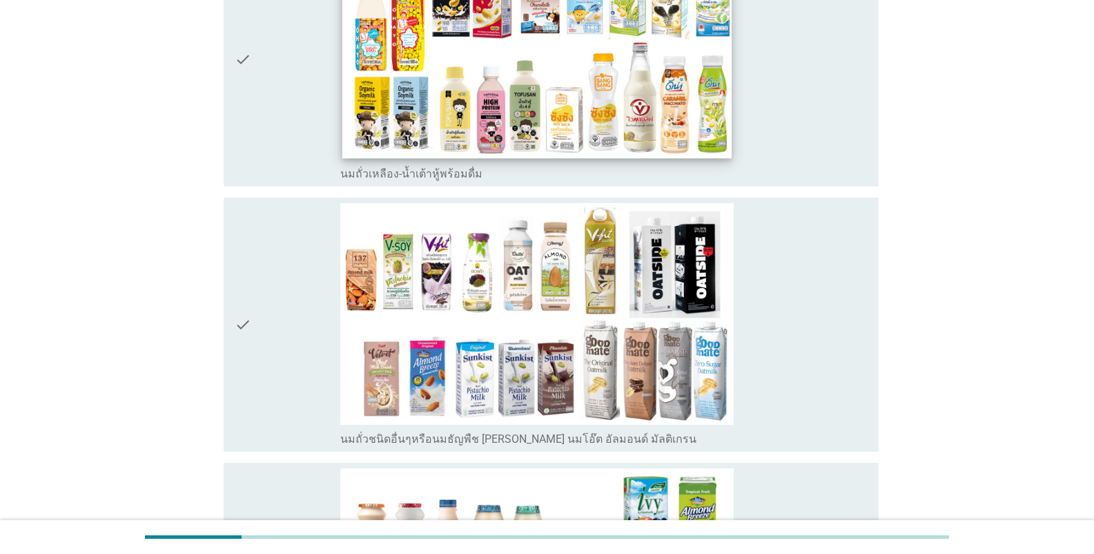
scroll to position [483, 0]
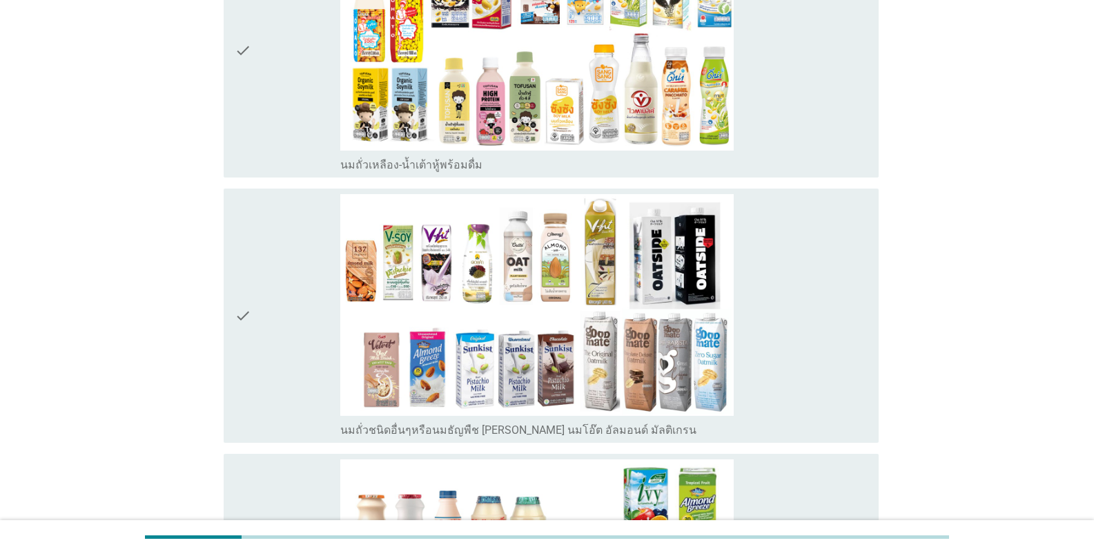
click at [246, 248] on icon "check" at bounding box center [243, 315] width 17 height 243
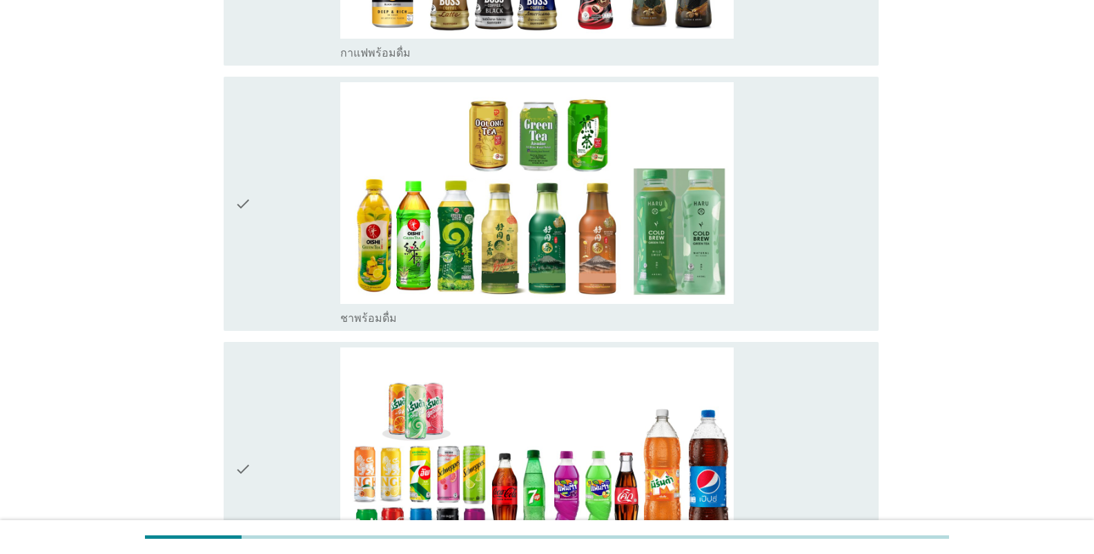
scroll to position [1518, 0]
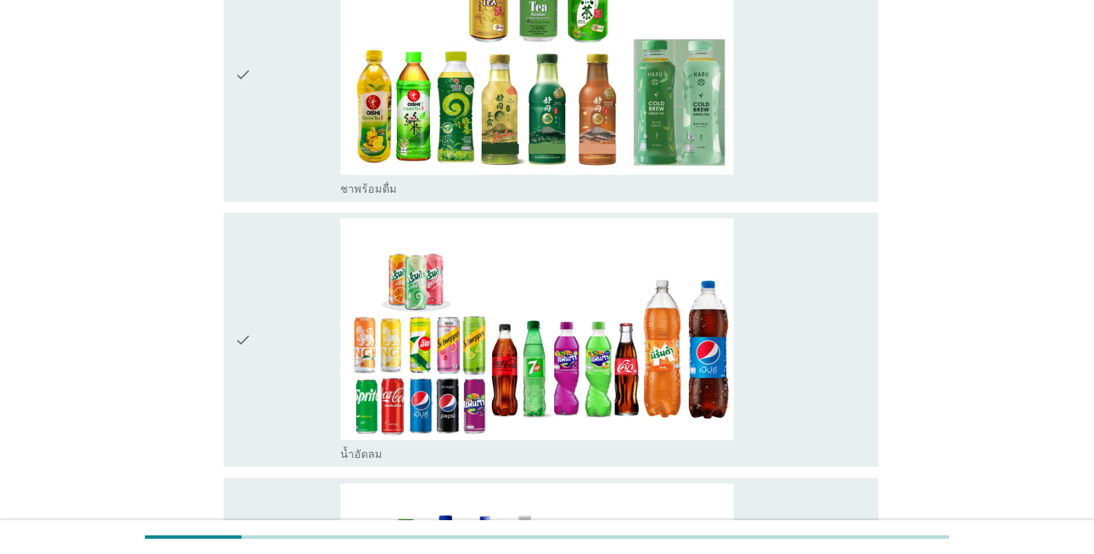
click at [213, 268] on div "A3. ใน 6 เดือนที่ผ่านมา คุณดื่ม 'เครื่องดื่มพร้อมดื่ม' ประเภทใดต่อไปนี้บ้าง? in…" at bounding box center [546, 484] width 685 height 3905
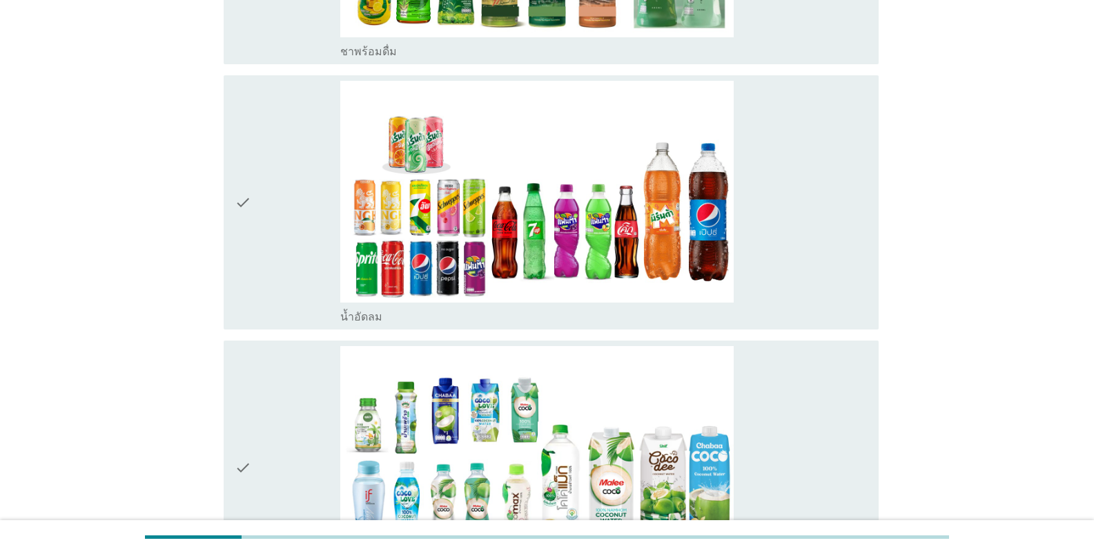
scroll to position [1794, 0]
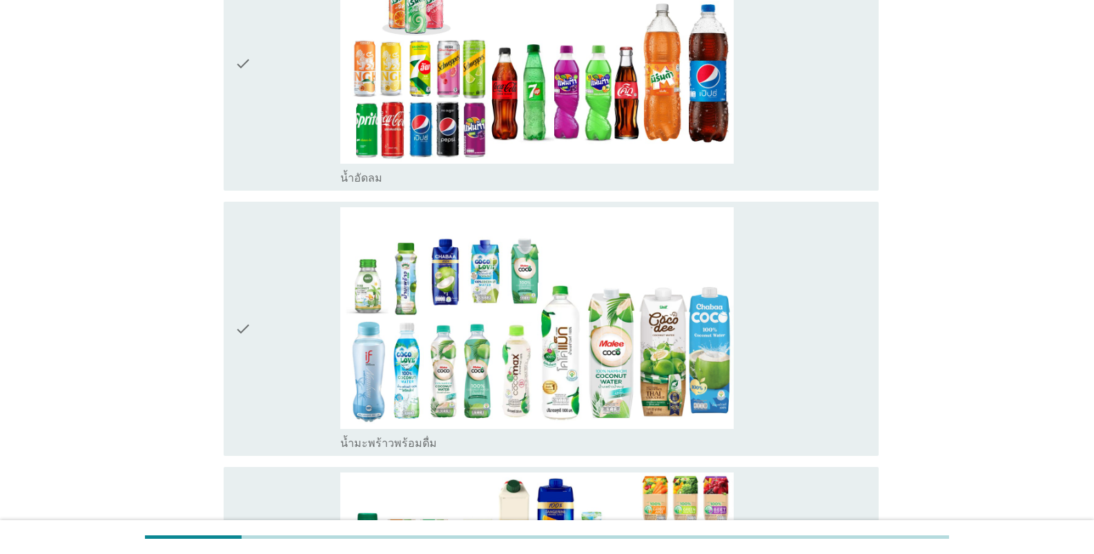
click at [235, 127] on icon "check" at bounding box center [243, 63] width 17 height 243
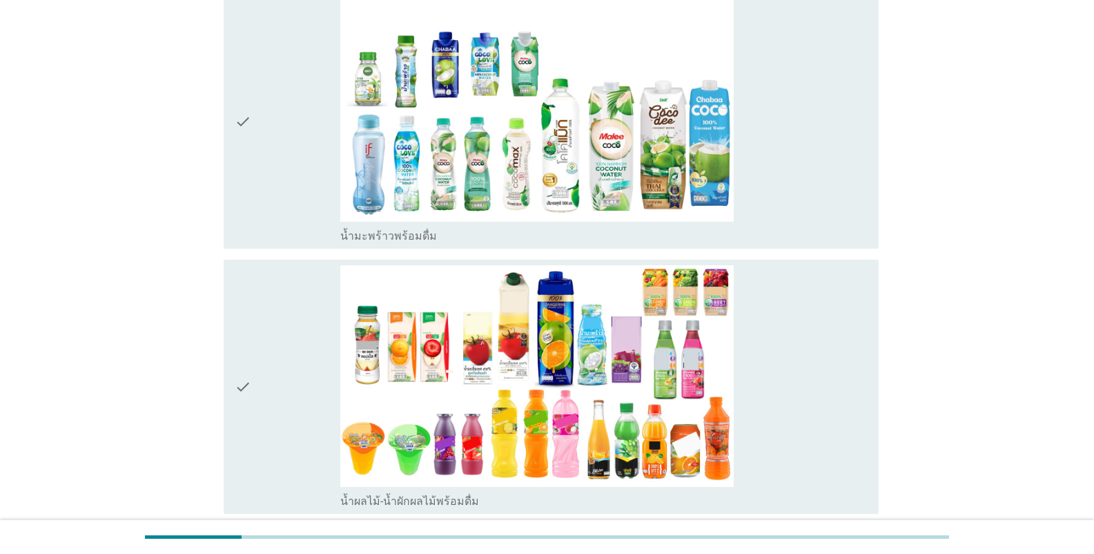
click at [243, 148] on icon "check" at bounding box center [243, 121] width 17 height 243
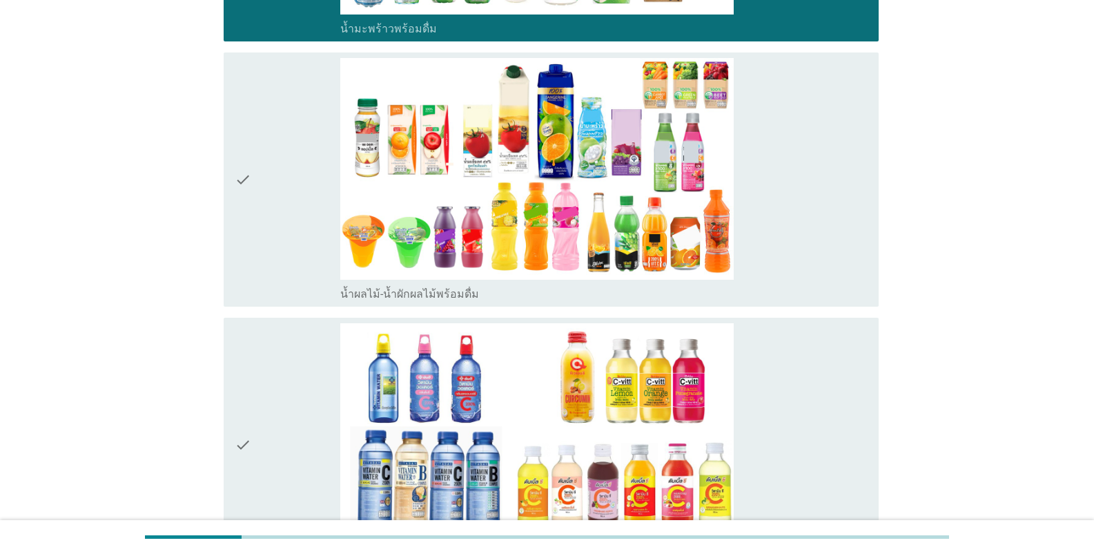
scroll to position [2485, 0]
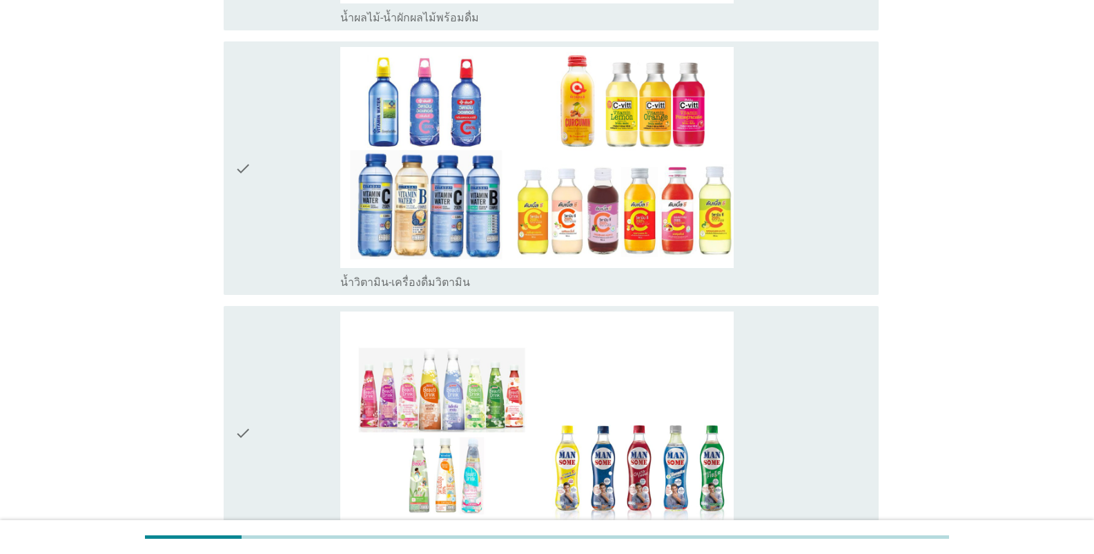
drag, startPoint x: 222, startPoint y: 175, endPoint x: 231, endPoint y: 180, distance: 10.2
click at [230, 179] on div "check check_box_outline_blank น้ำวิตามิน-เครื่องดื่มวิตามิน" at bounding box center [546, 168] width 663 height 265
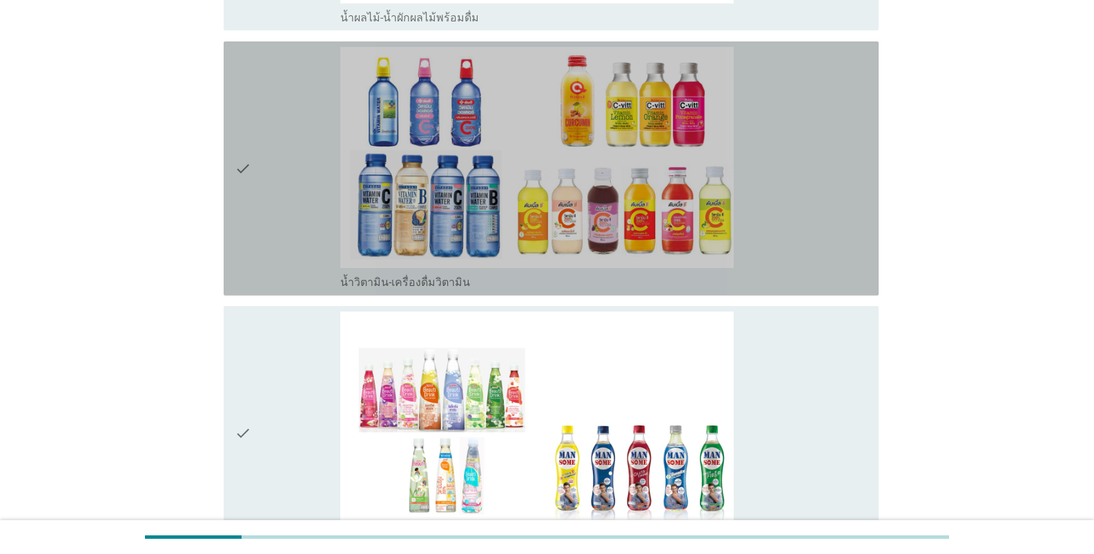
click at [243, 185] on icon "check" at bounding box center [243, 168] width 17 height 243
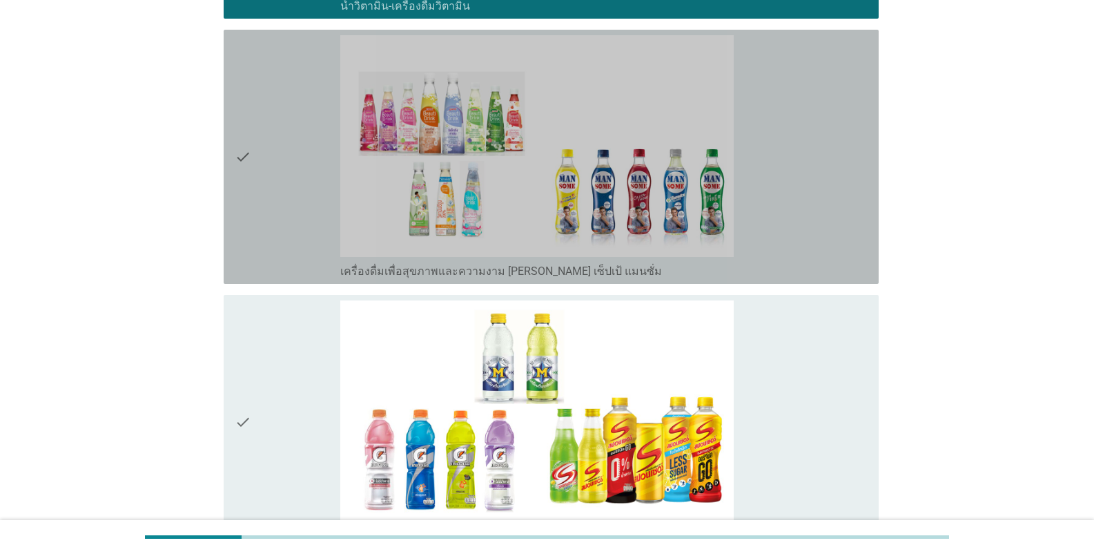
click at [238, 198] on icon "check" at bounding box center [243, 156] width 17 height 243
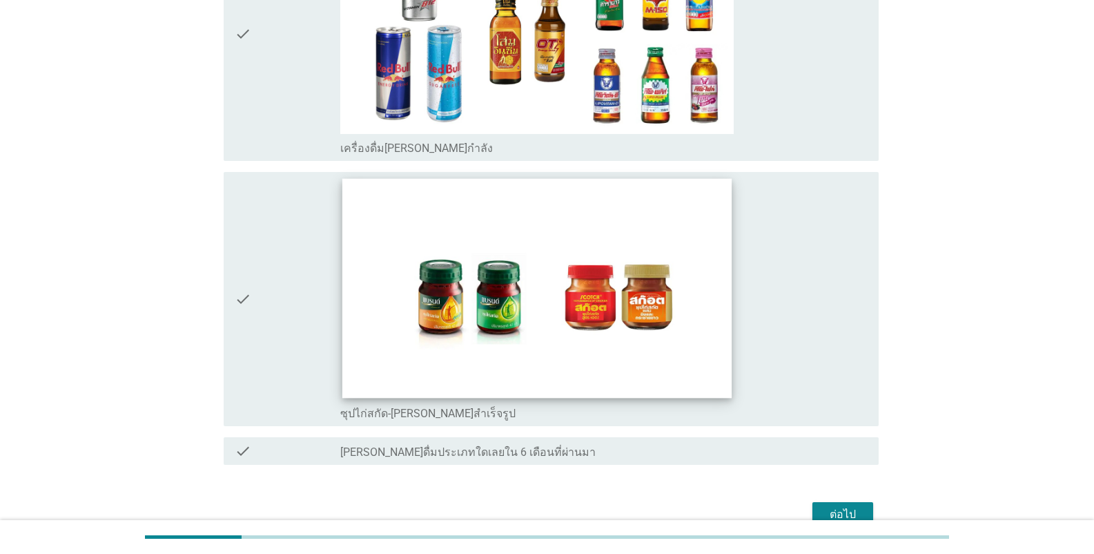
scroll to position [3485, 0]
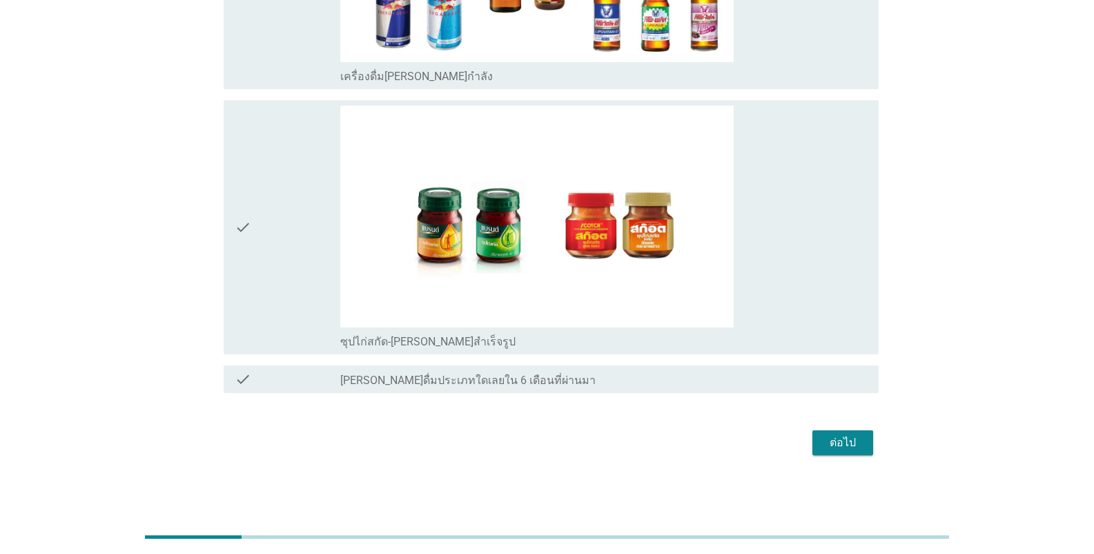
click at [679, 440] on div "ต่อไป" at bounding box center [842, 442] width 39 height 17
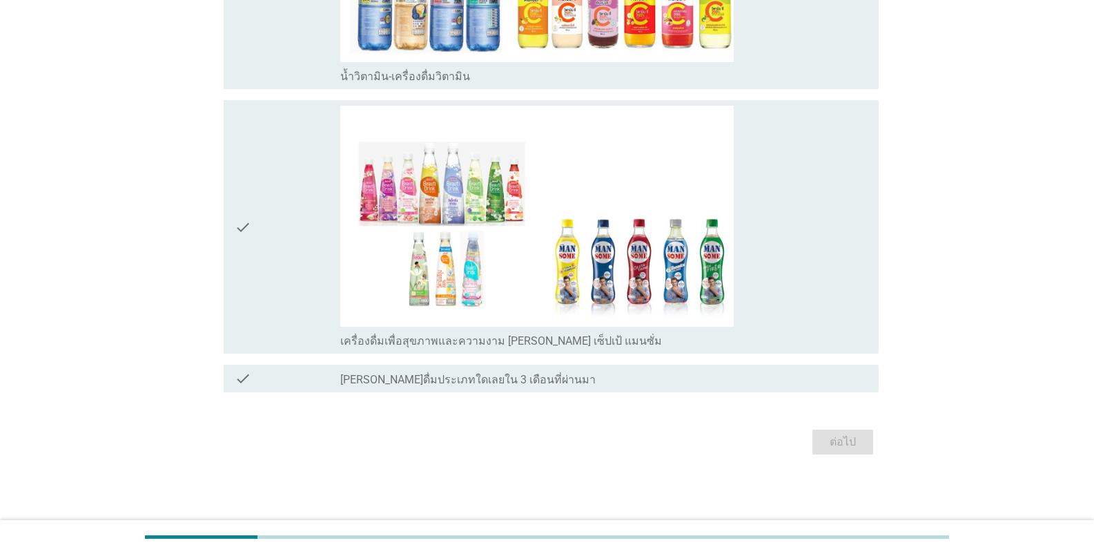
scroll to position [0, 0]
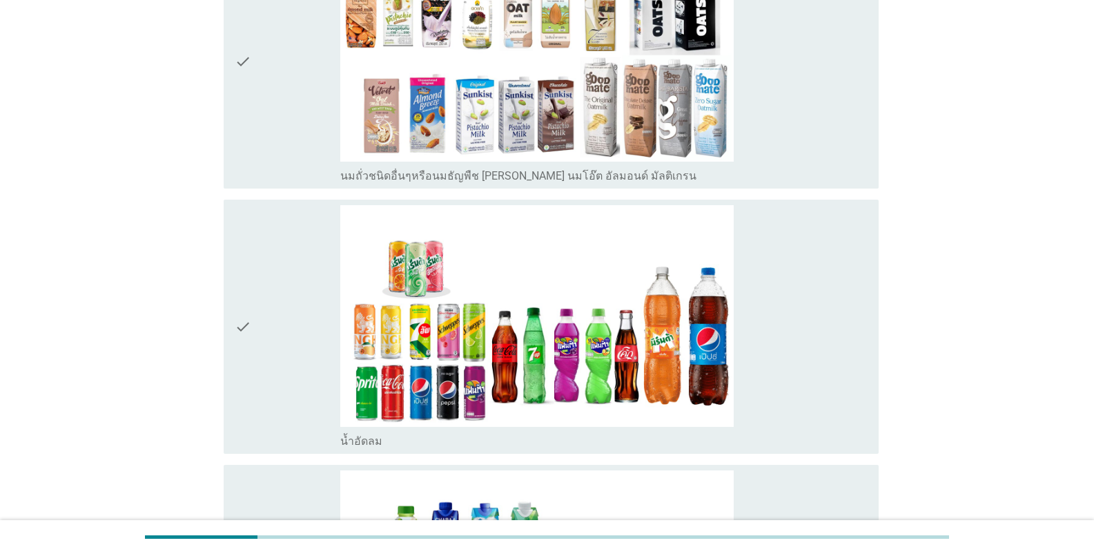
click at [248, 171] on icon "check" at bounding box center [243, 62] width 17 height 243
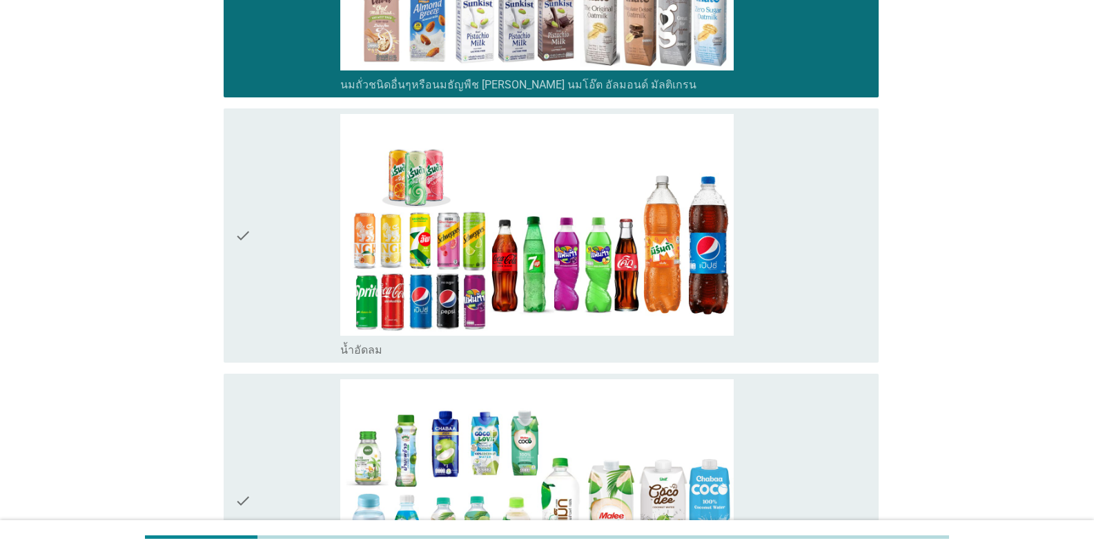
scroll to position [483, 0]
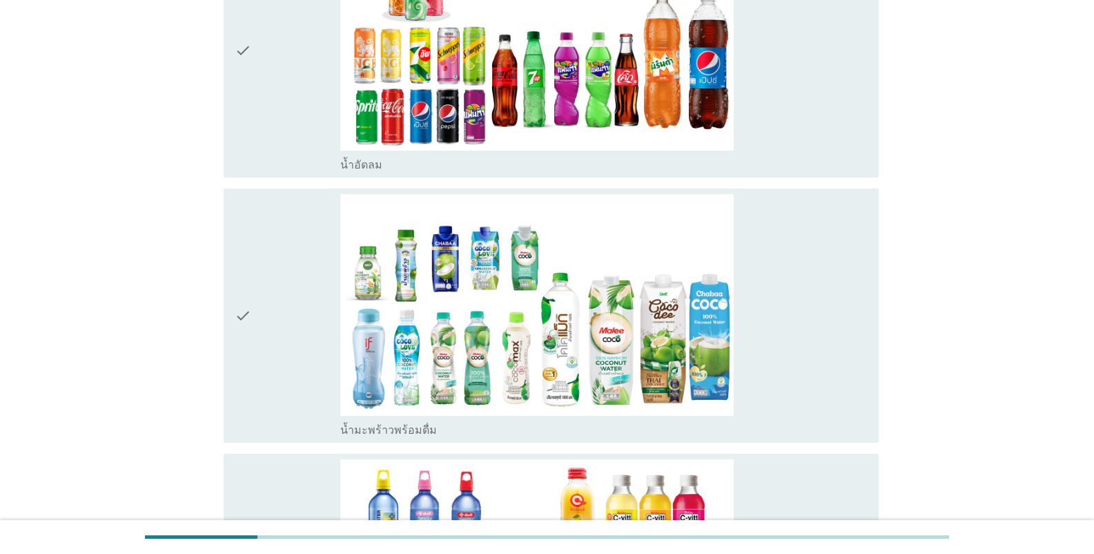
click at [253, 182] on div "check check_box น้ำอัดลม" at bounding box center [546, 50] width 663 height 265
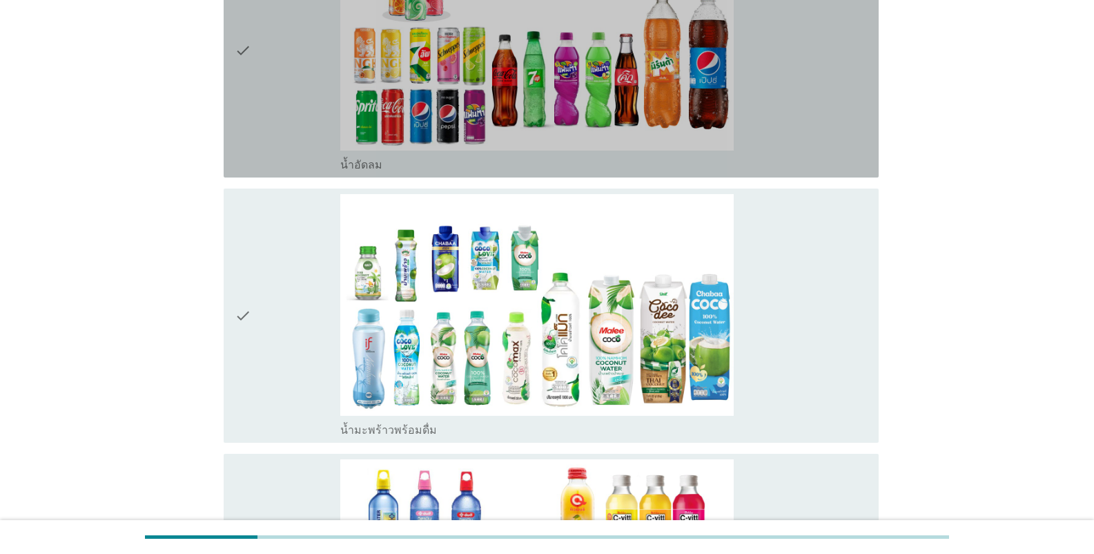
click at [251, 163] on icon "check" at bounding box center [243, 50] width 17 height 243
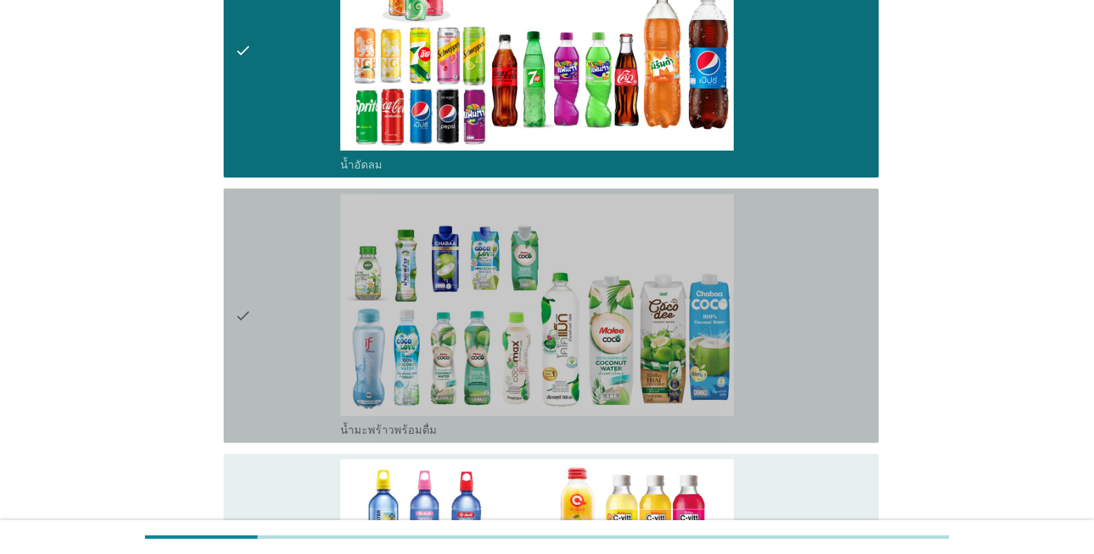
click at [251, 226] on icon "check" at bounding box center [243, 315] width 17 height 243
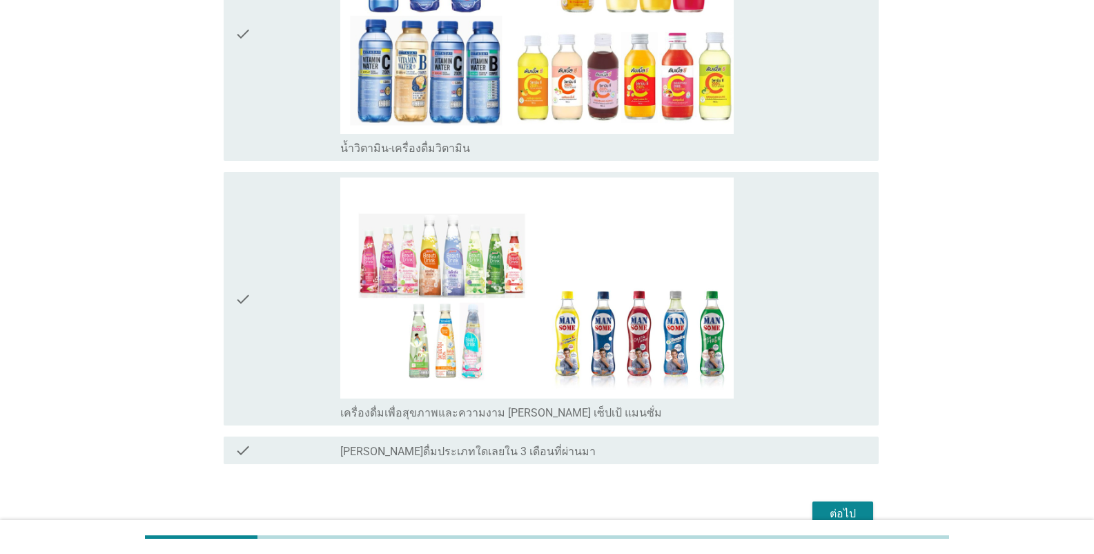
scroll to position [1035, 0]
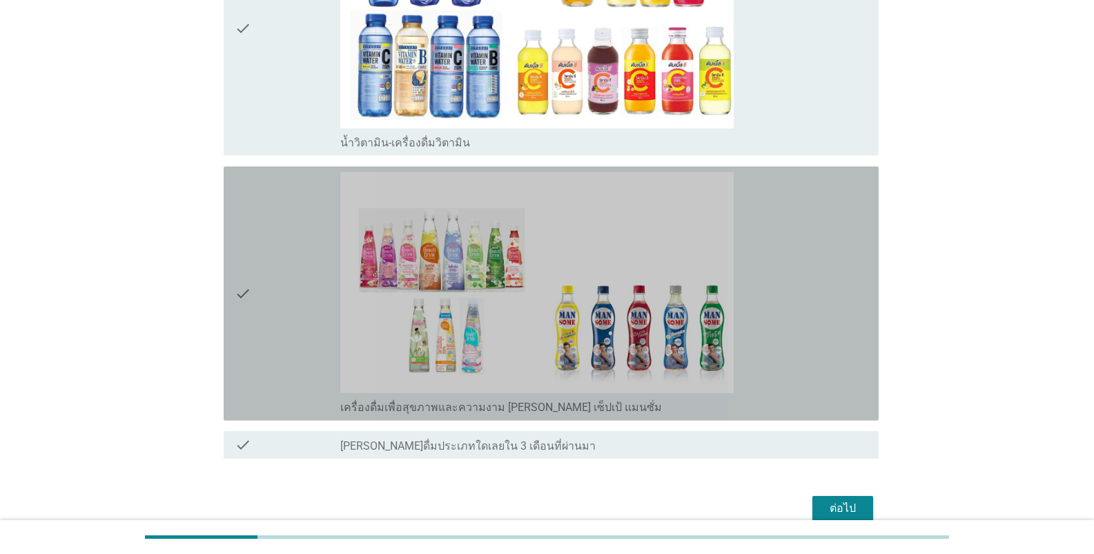
click at [260, 264] on div "check" at bounding box center [288, 293] width 106 height 243
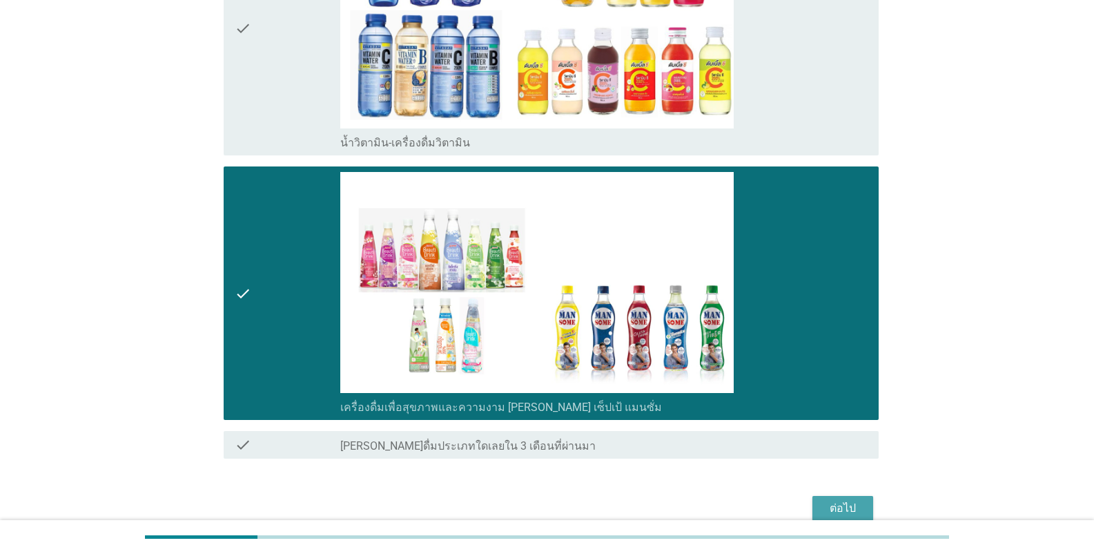
click at [679, 500] on div "ต่อไป" at bounding box center [842, 508] width 39 height 17
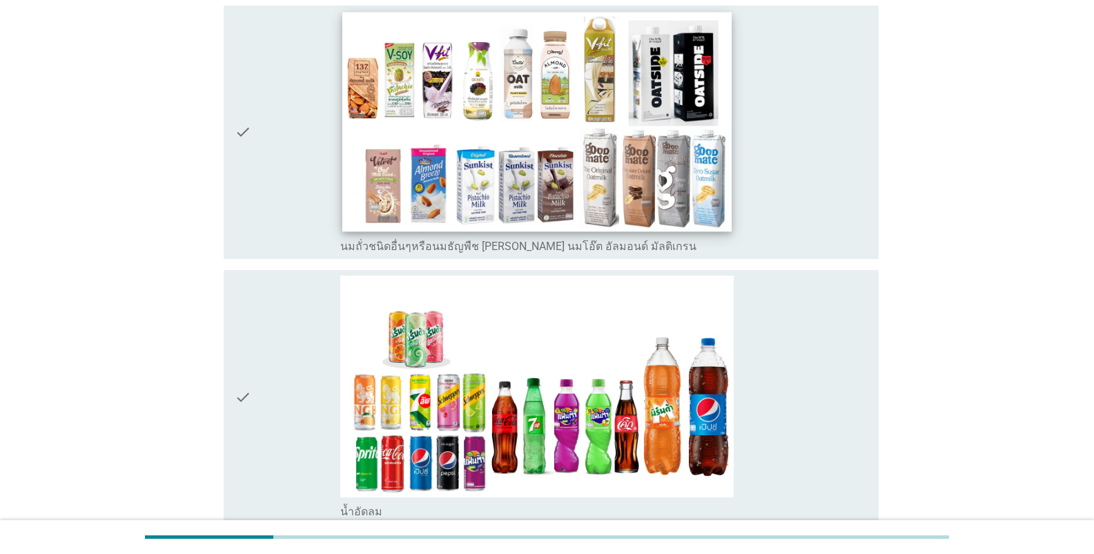
scroll to position [138, 0]
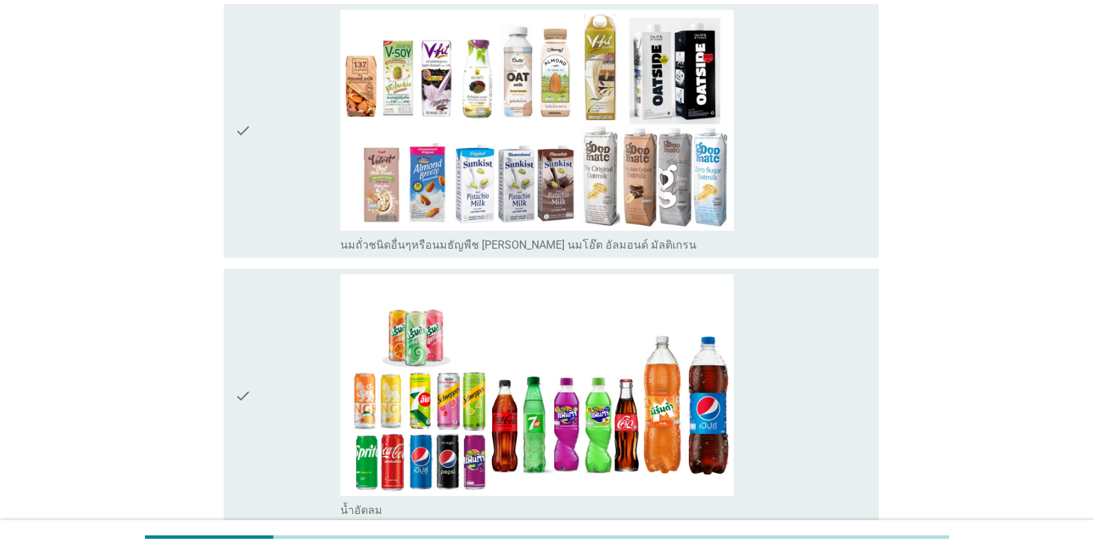
click at [282, 211] on div "check" at bounding box center [288, 131] width 106 height 243
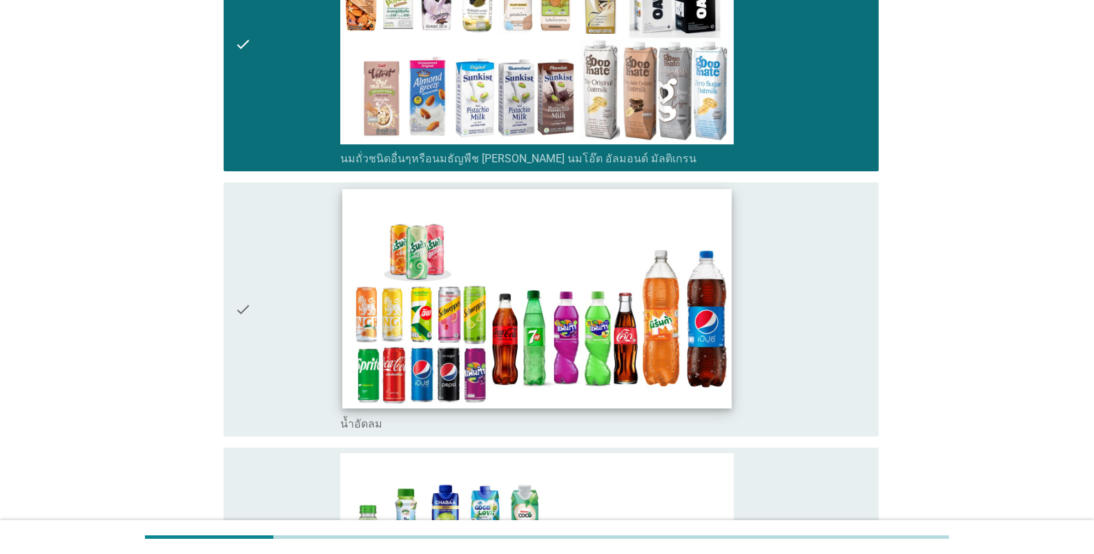
scroll to position [483, 0]
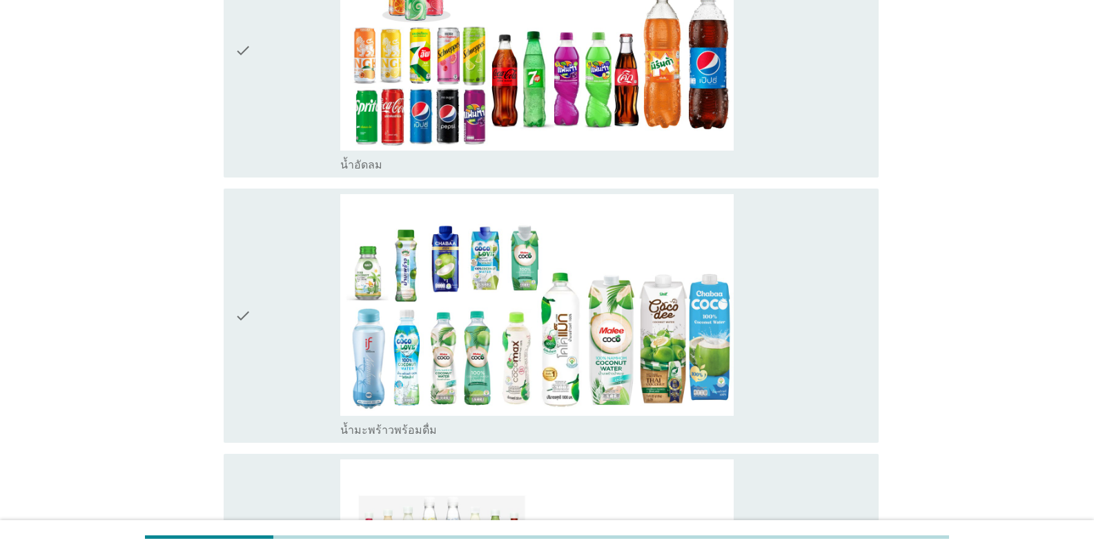
click at [262, 118] on div "check" at bounding box center [288, 50] width 106 height 243
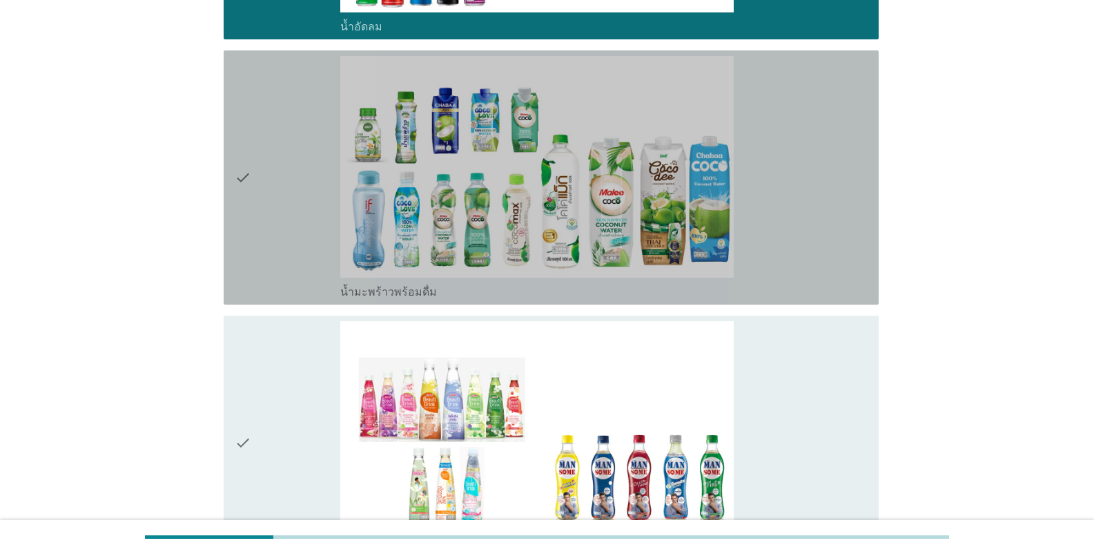
click at [242, 172] on icon "check" at bounding box center [243, 177] width 17 height 243
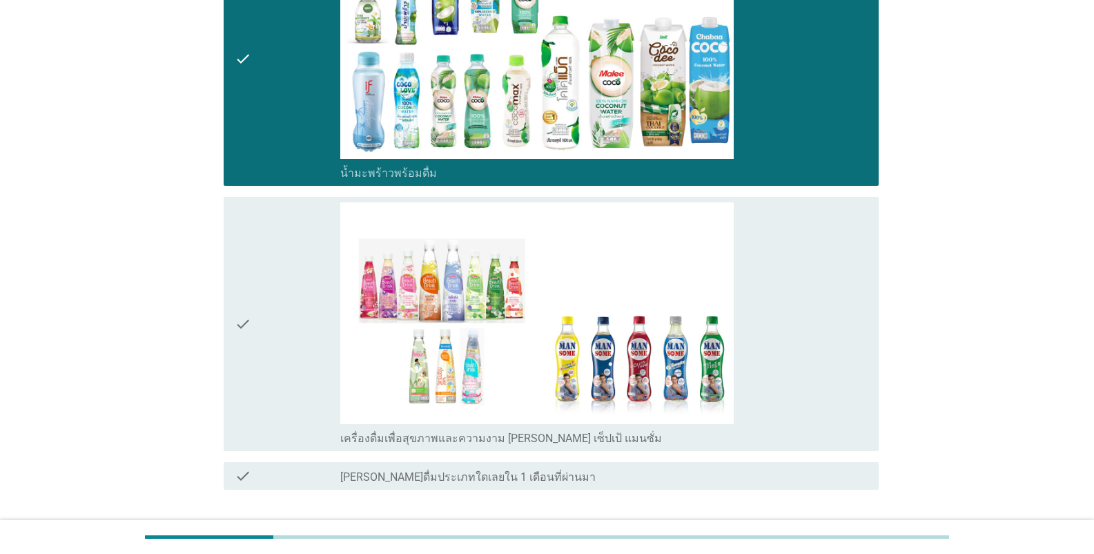
scroll to position [828, 0]
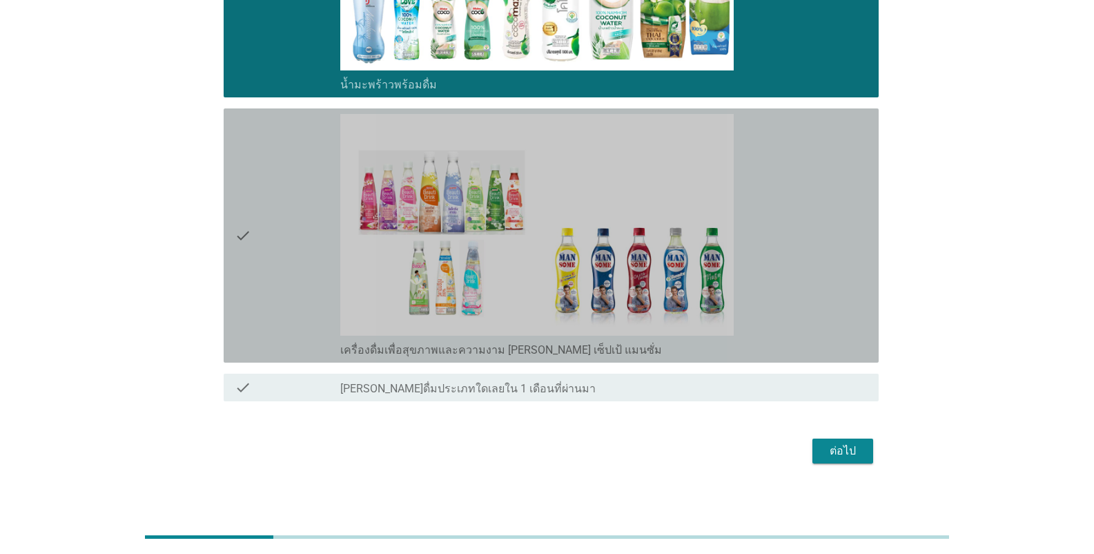
click at [231, 187] on div "check check_box เครื่องดื่มเพื่อสุขภาพและความงาม [PERSON_NAME] เซ็ปเป้ แมนซั่ม" at bounding box center [551, 235] width 655 height 254
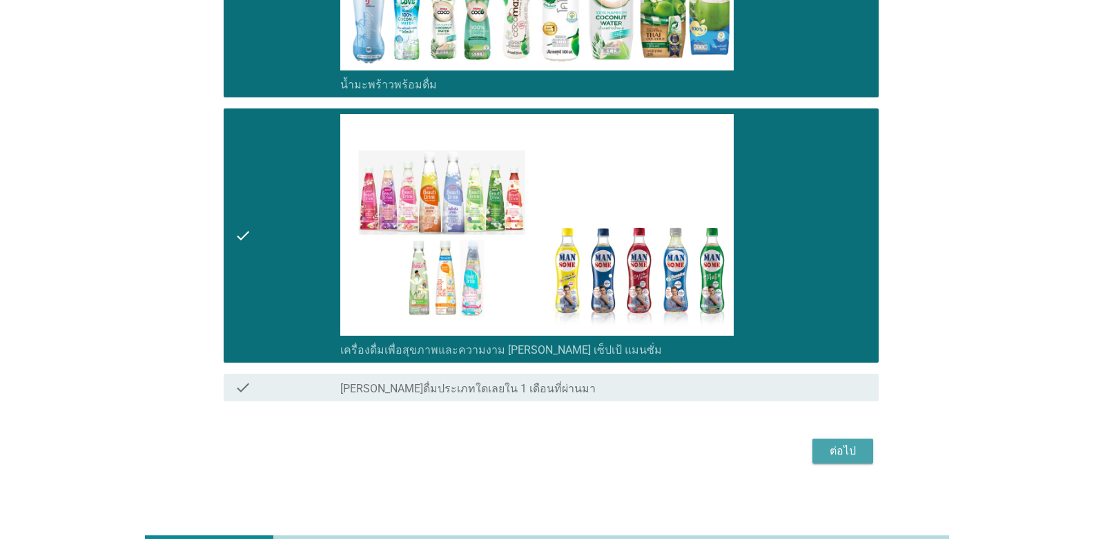
click at [679, 449] on div "ต่อไป" at bounding box center [842, 450] width 39 height 17
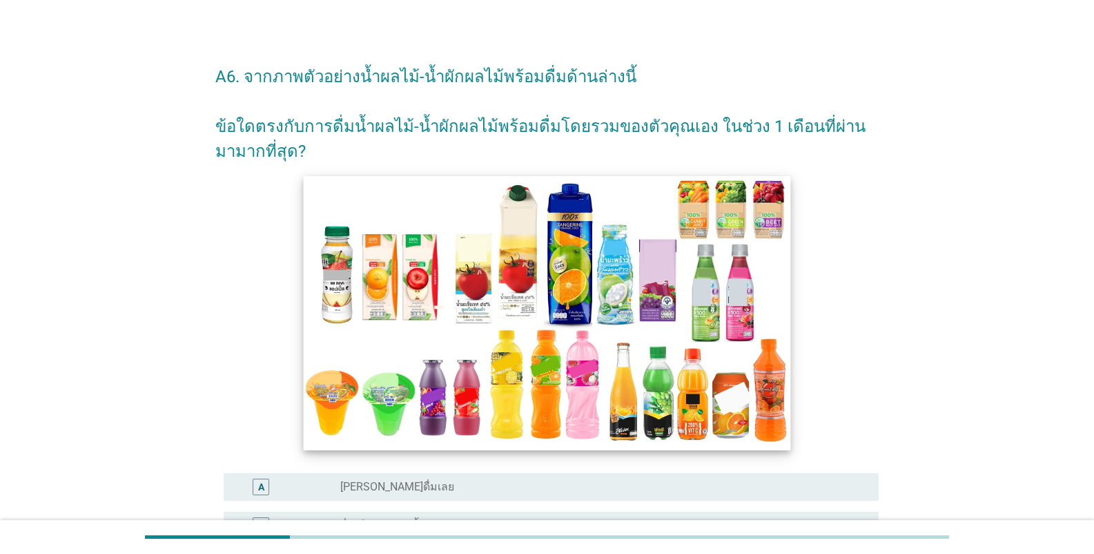
scroll to position [207, 0]
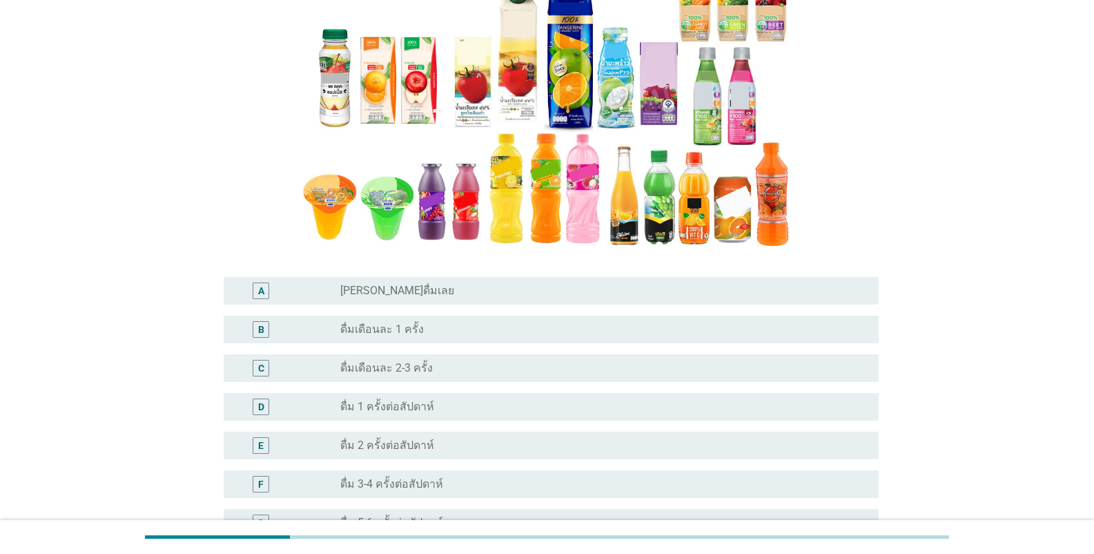
click at [433, 373] on div "radio_button_unchecked ดื่มเดือนละ 2-3 ครั้ง" at bounding box center [598, 368] width 516 height 14
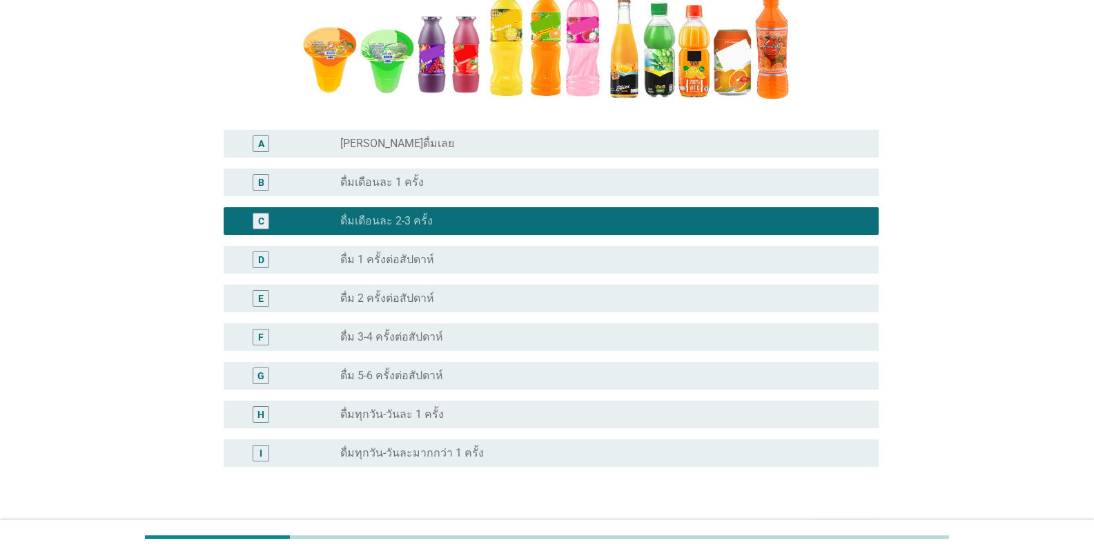
scroll to position [445, 0]
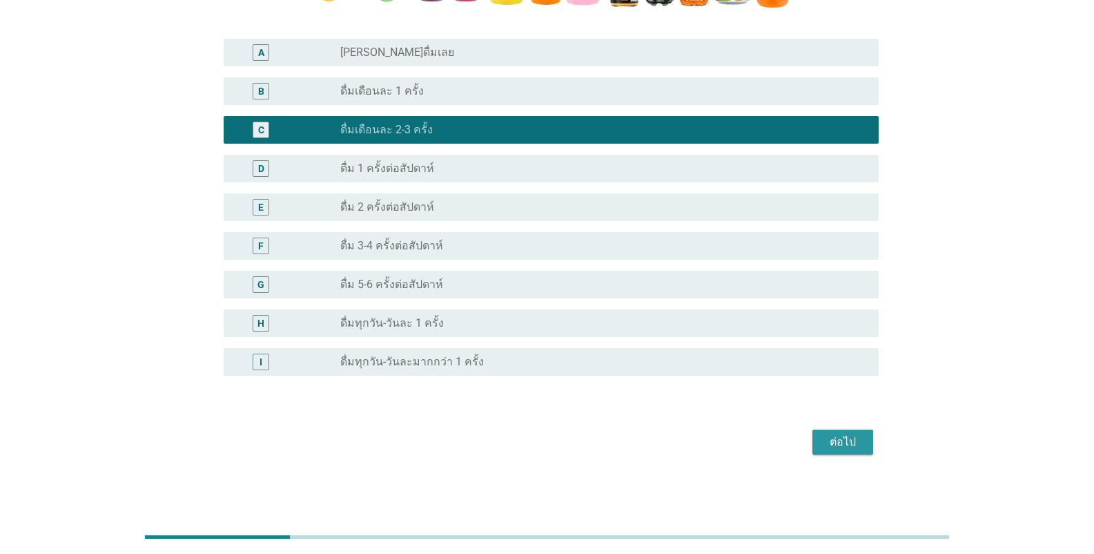
click at [679, 442] on button "ต่อไป" at bounding box center [842, 441] width 61 height 25
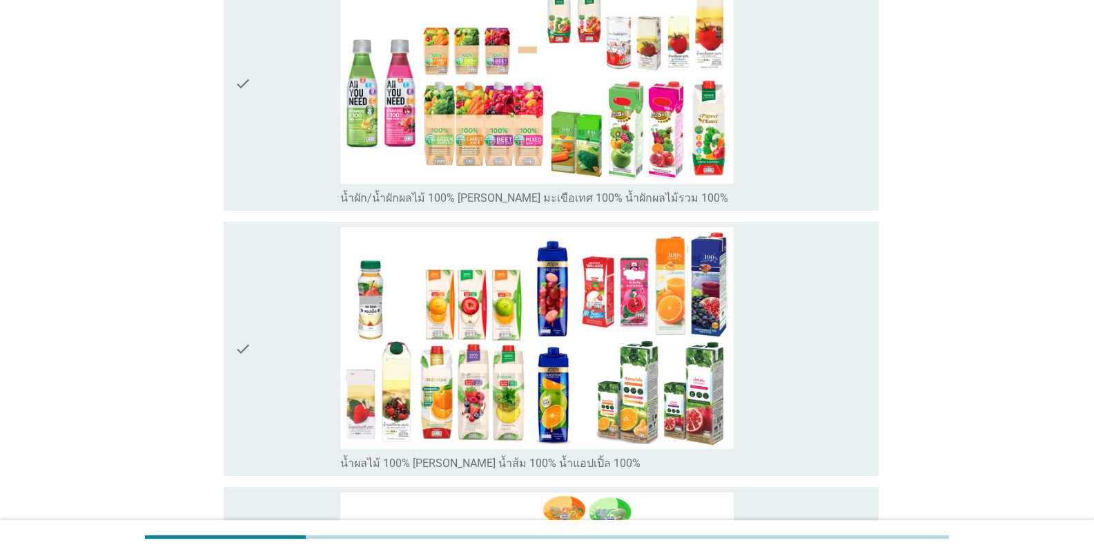
scroll to position [28, 0]
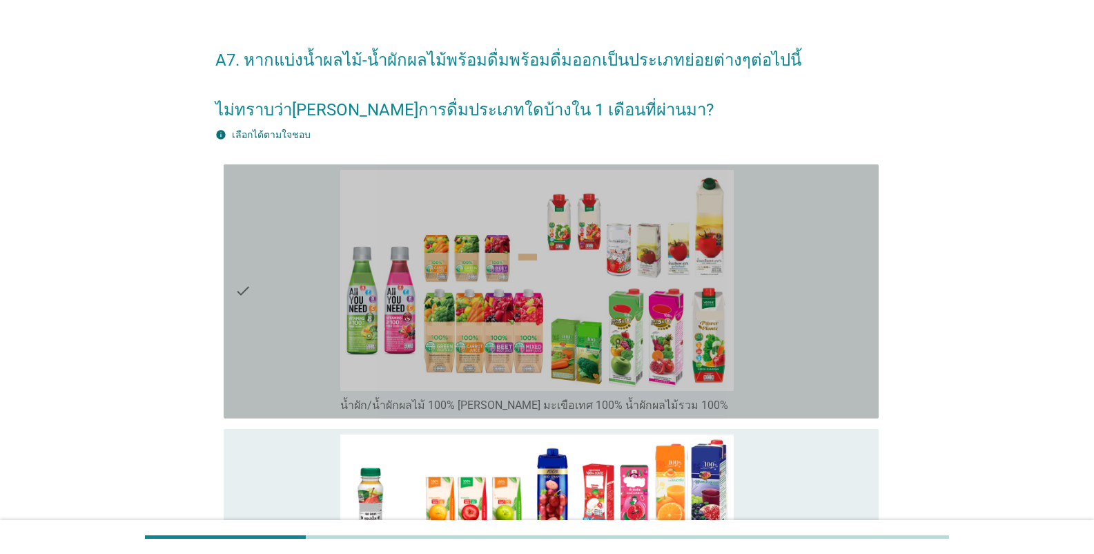
click at [262, 182] on div "check" at bounding box center [288, 291] width 106 height 243
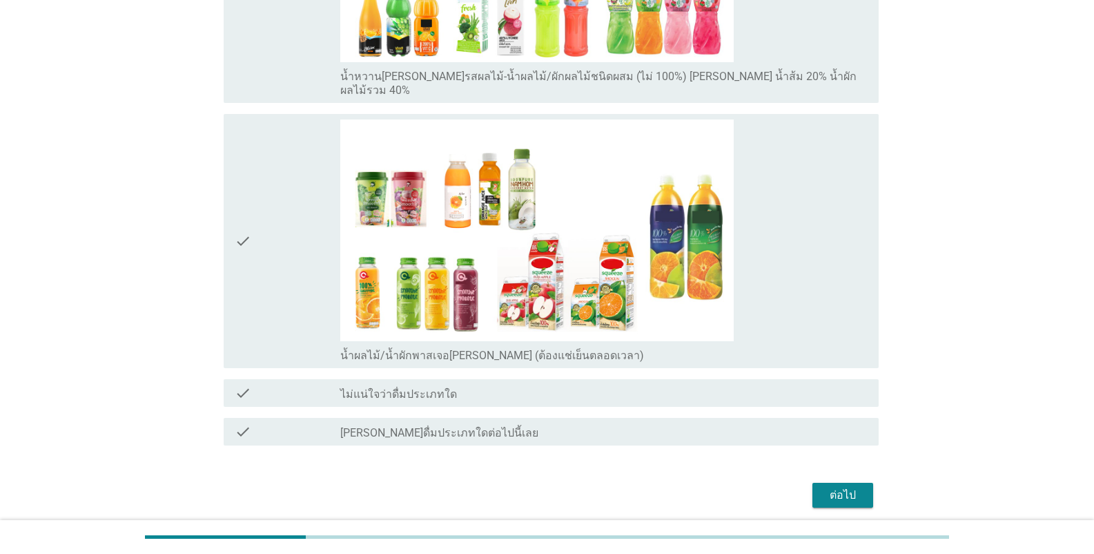
scroll to position [925, 0]
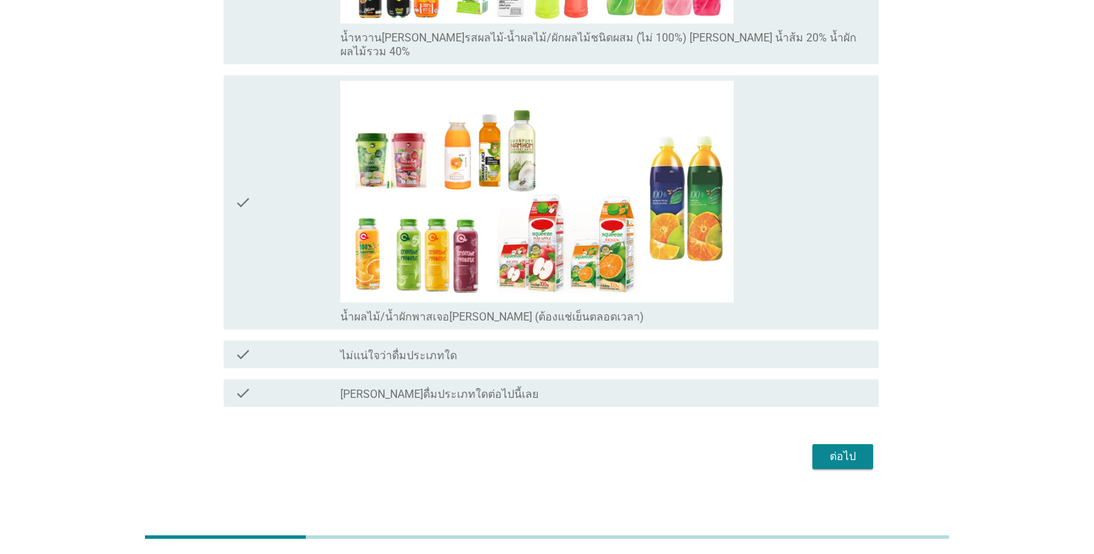
click at [679, 451] on button "ต่อไป" at bounding box center [842, 456] width 61 height 25
